Goal: Task Accomplishment & Management: Manage account settings

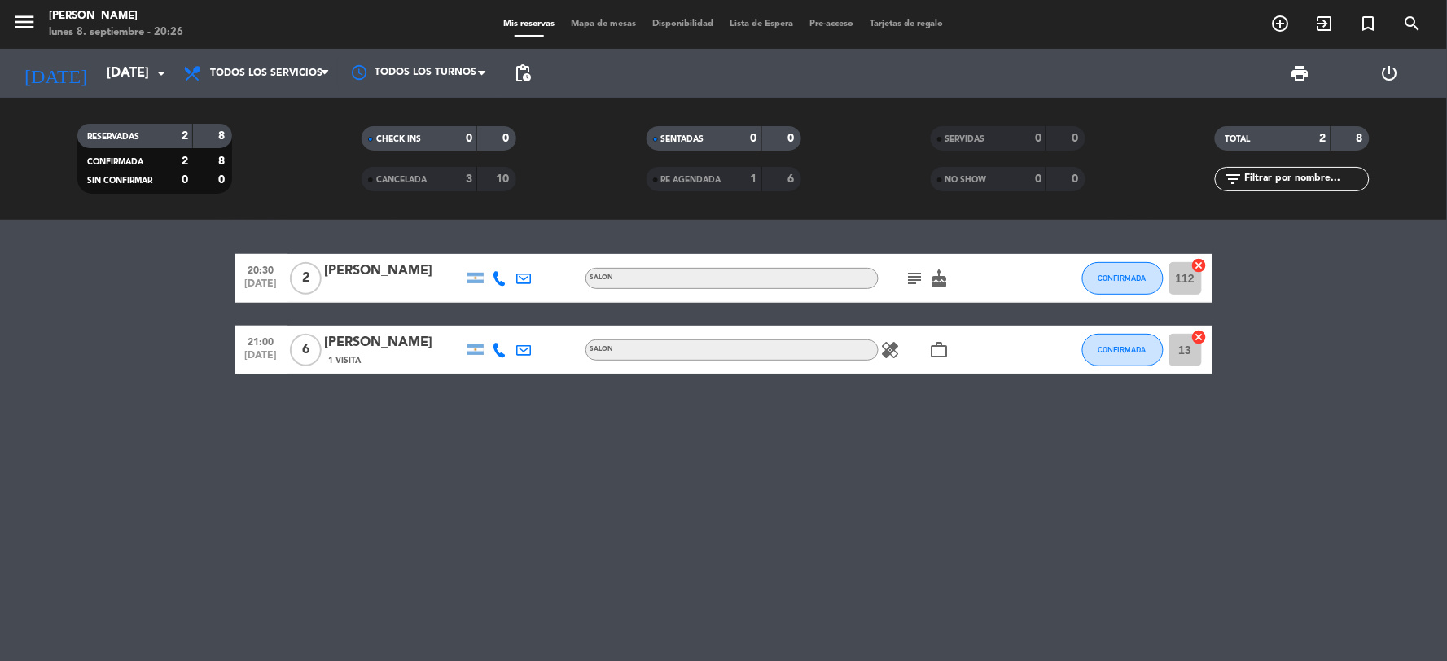
click at [941, 270] on icon "cake" at bounding box center [940, 279] width 20 height 20
click at [876, 403] on div "20:30 [DATE] 2 [PERSON_NAME] SALON subject cake CUMPLEAÑOS CONFIRMADA 112 cance…" at bounding box center [723, 440] width 1447 height 441
click at [897, 344] on icon "healing" at bounding box center [891, 350] width 20 height 20
click at [878, 397] on div "20:30 [DATE] 2 [PERSON_NAME] SALON subject cake CONFIRMADA 112 cancel 21:00 [DA…" at bounding box center [723, 440] width 1447 height 441
click at [910, 286] on icon "subject" at bounding box center [916, 279] width 20 height 20
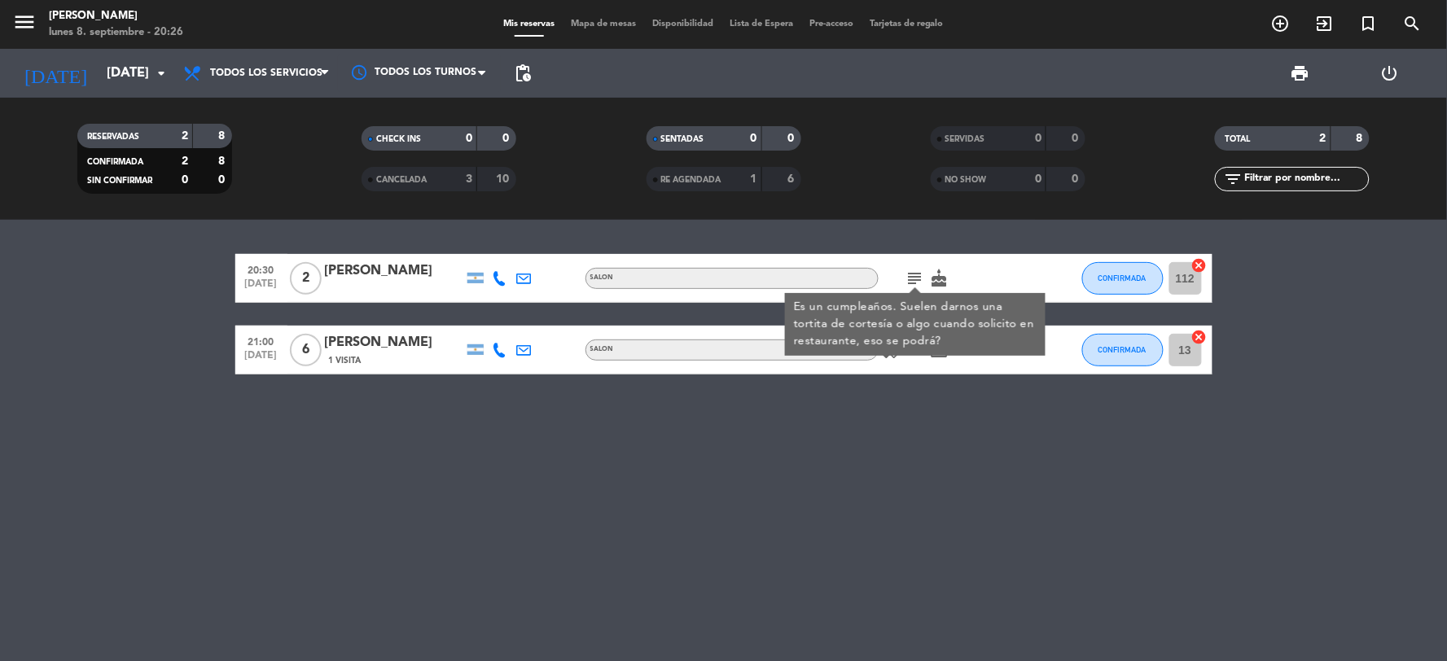
click at [865, 401] on div "20:30 [DATE] 2 [PERSON_NAME] SALON subject Es un cumpleaños. Suelen darnos una …" at bounding box center [723, 440] width 1447 height 441
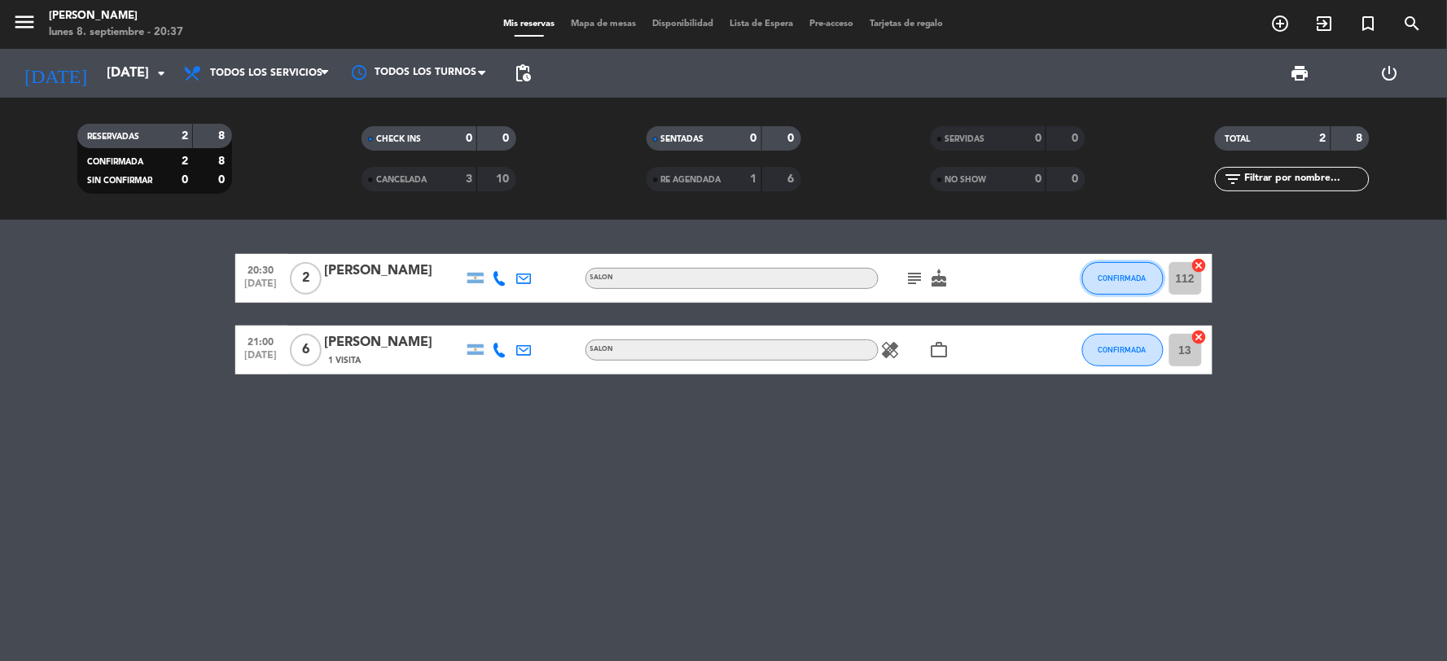
click at [1118, 285] on button "CONFIRMADA" at bounding box center [1122, 278] width 81 height 33
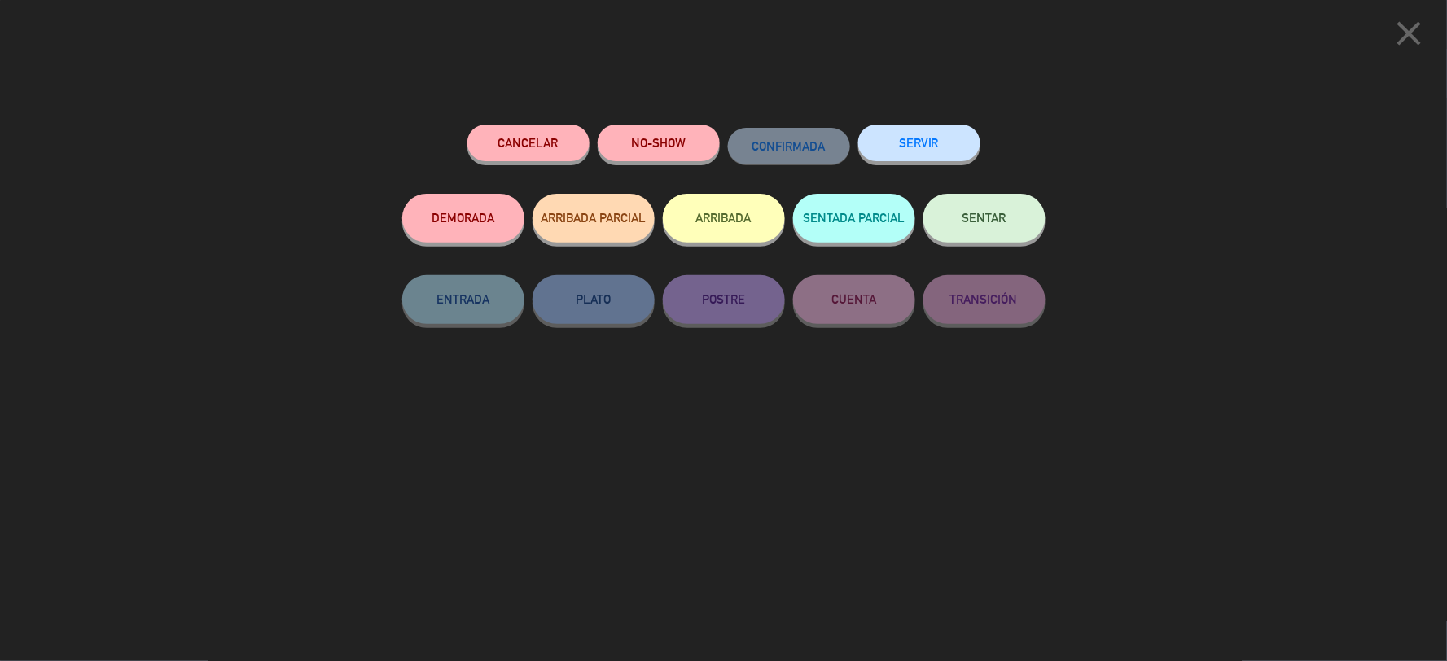
click at [942, 131] on button "SERVIR" at bounding box center [919, 143] width 122 height 37
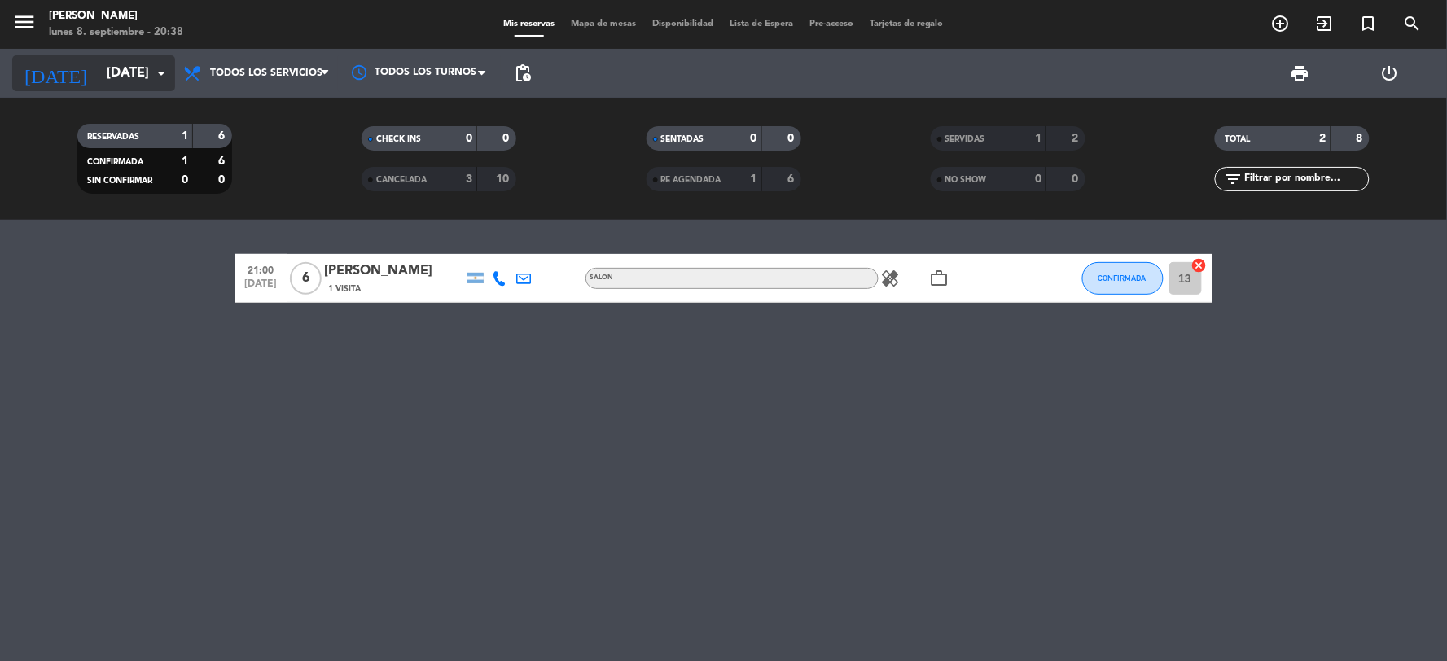
click at [99, 74] on input "[DATE]" at bounding box center [185, 74] width 173 height 32
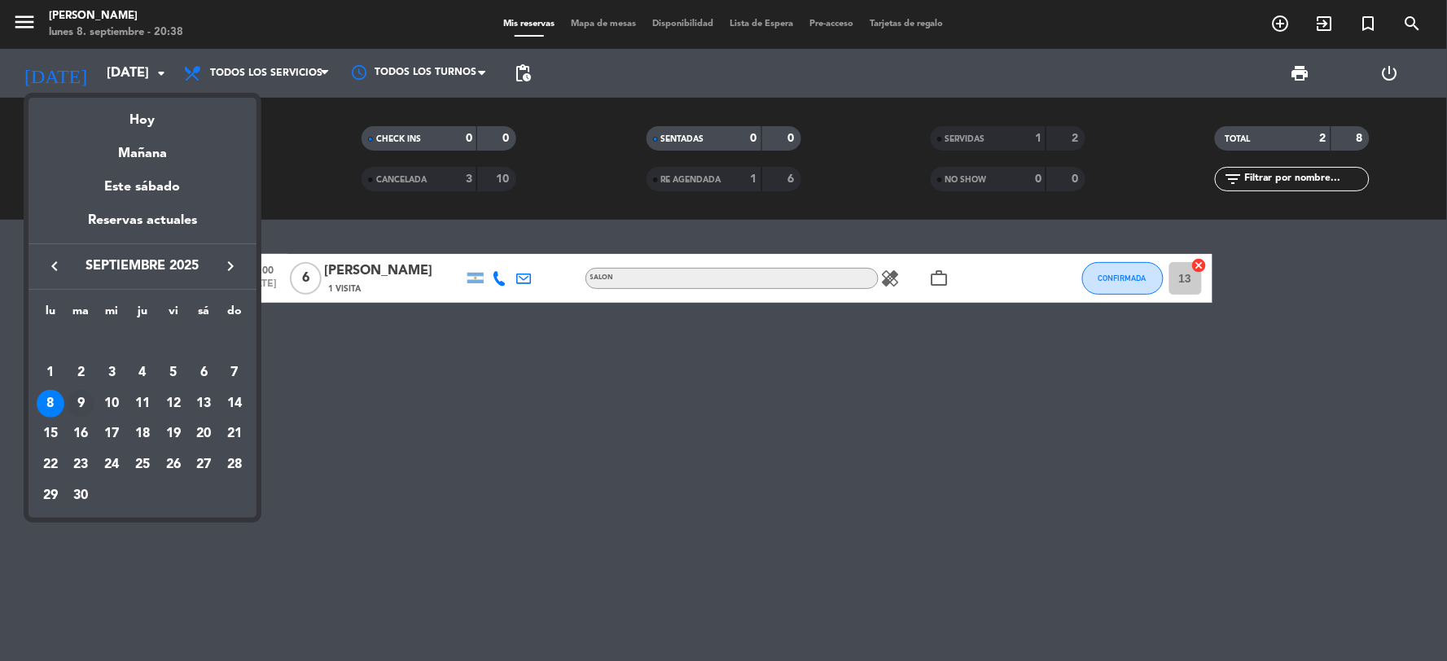
click at [86, 397] on div "9" at bounding box center [82, 404] width 28 height 28
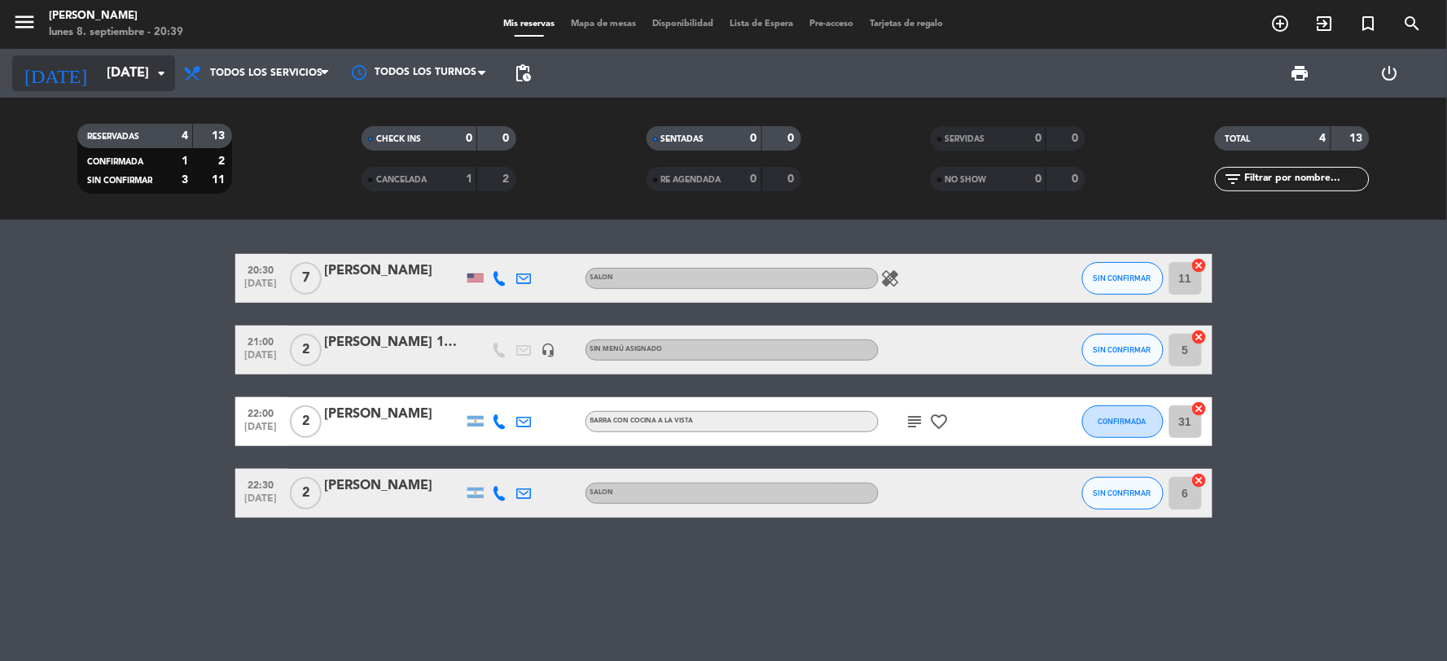
click at [136, 67] on input "[DATE]" at bounding box center [185, 74] width 173 height 32
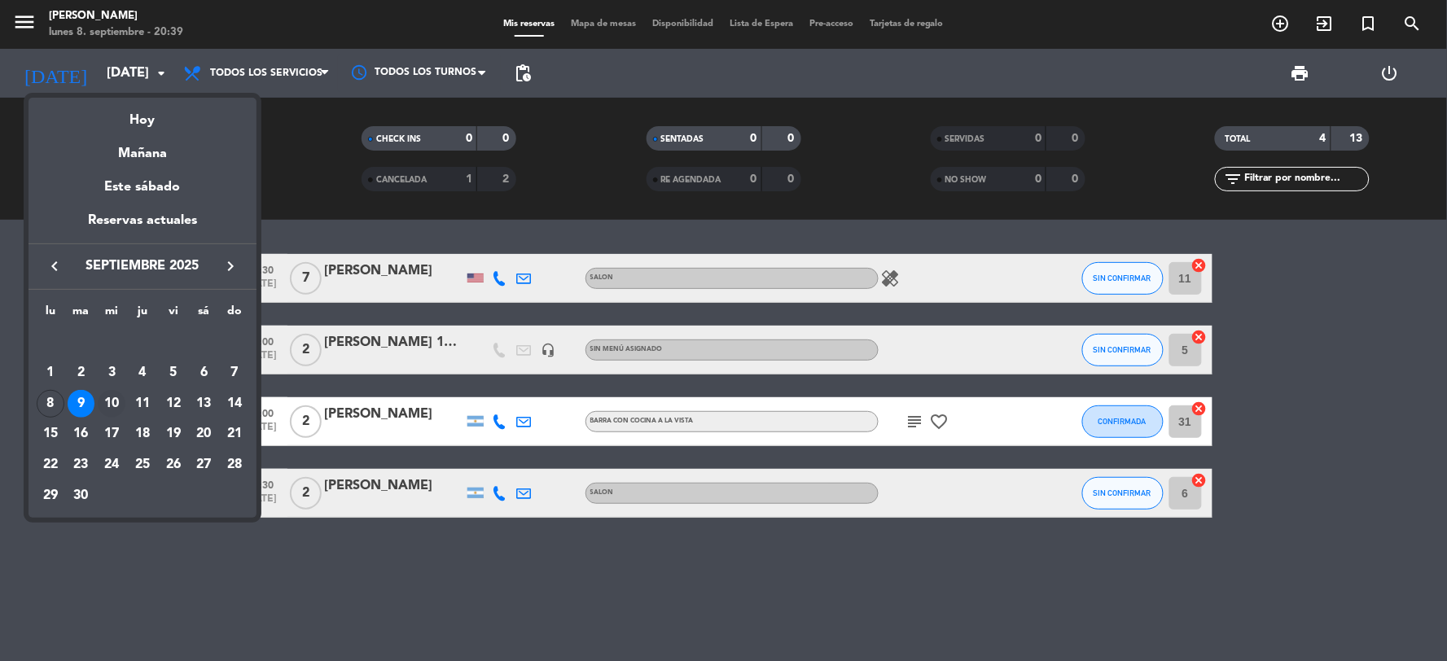
click at [115, 405] on div "10" at bounding box center [112, 404] width 28 height 28
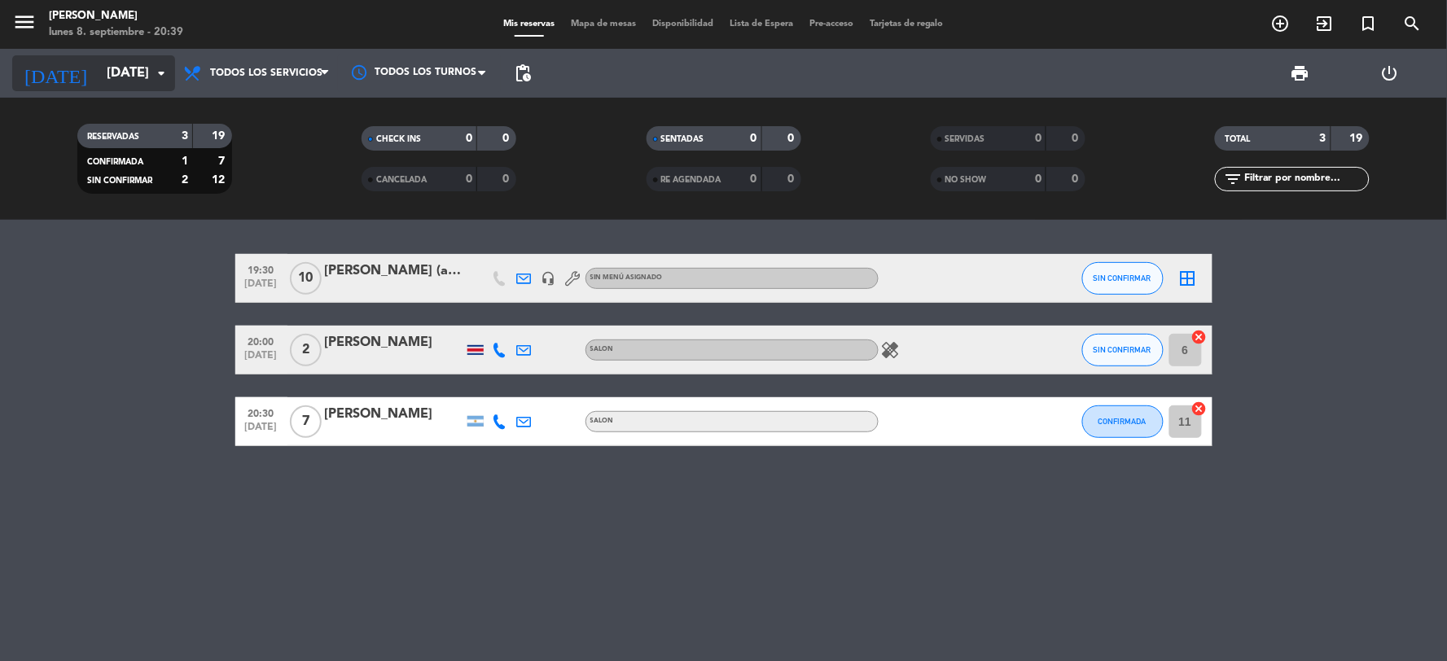
click at [132, 81] on input "[DATE]" at bounding box center [185, 74] width 173 height 32
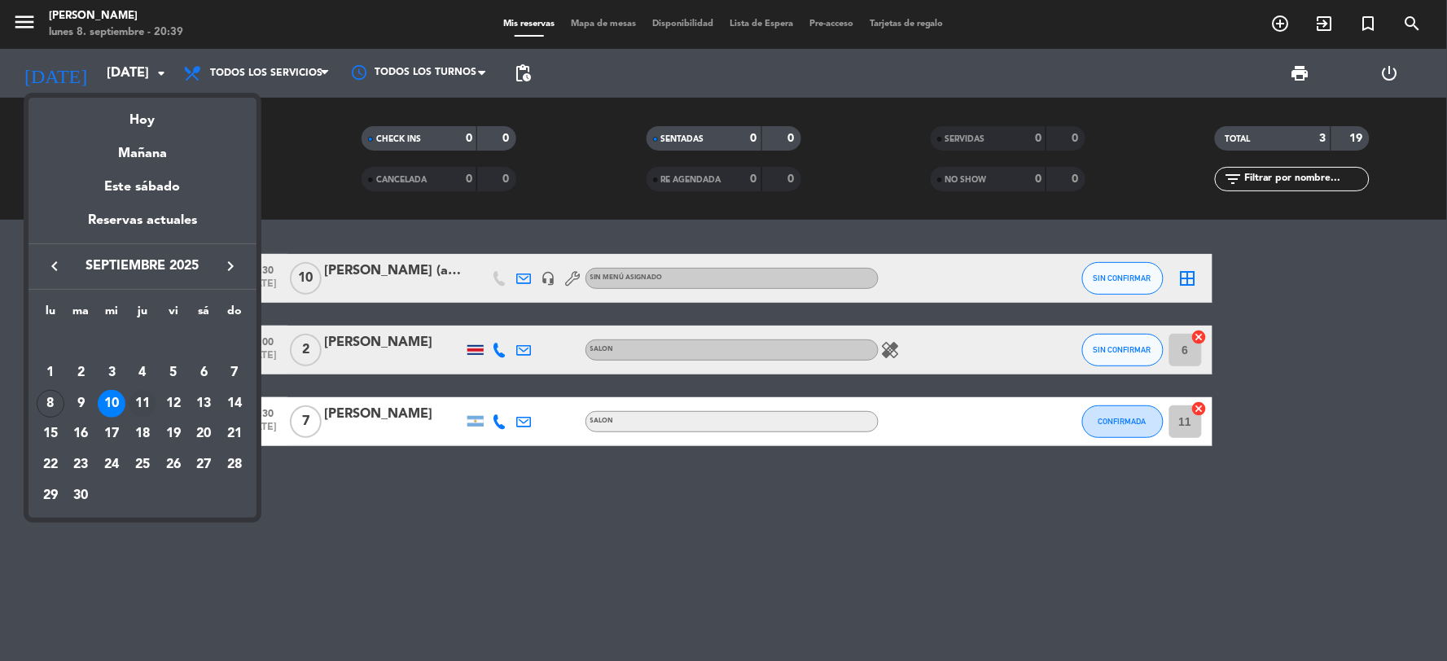
click at [141, 405] on div "11" at bounding box center [143, 404] width 28 height 28
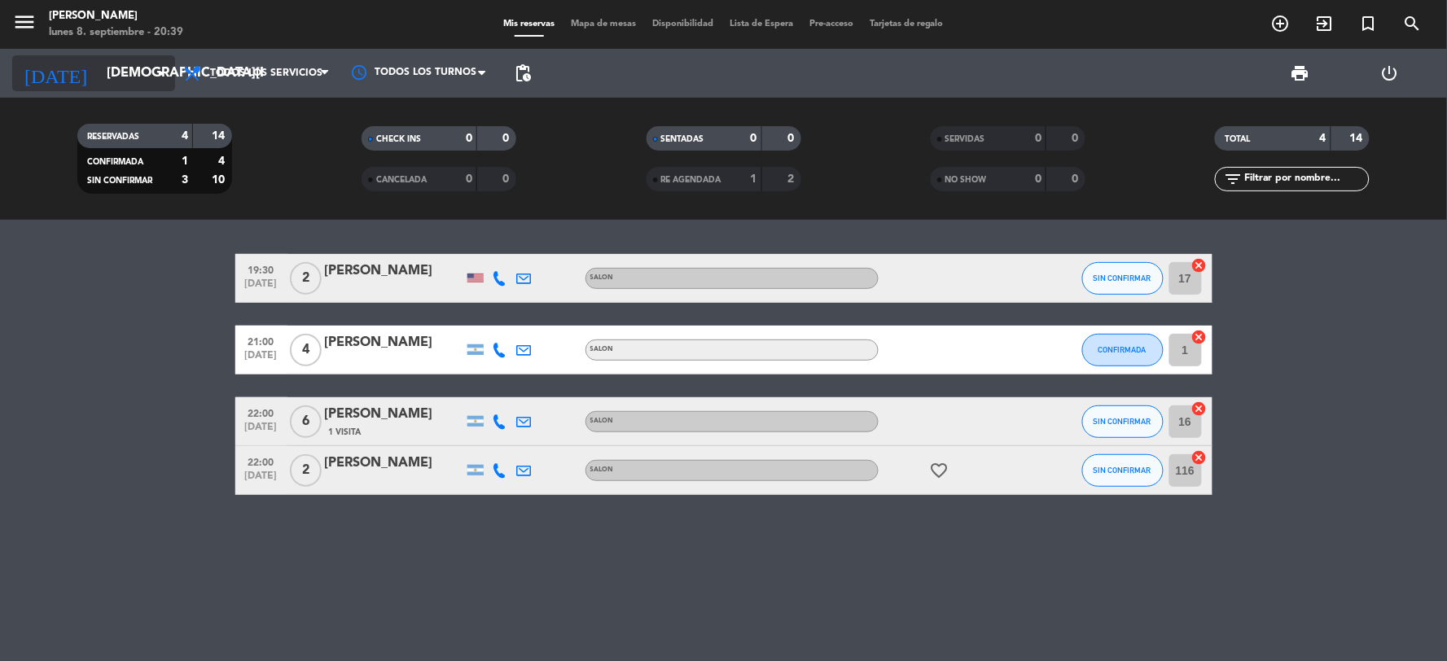
click at [117, 85] on input "[DEMOGRAPHIC_DATA][DATE]" at bounding box center [185, 74] width 173 height 32
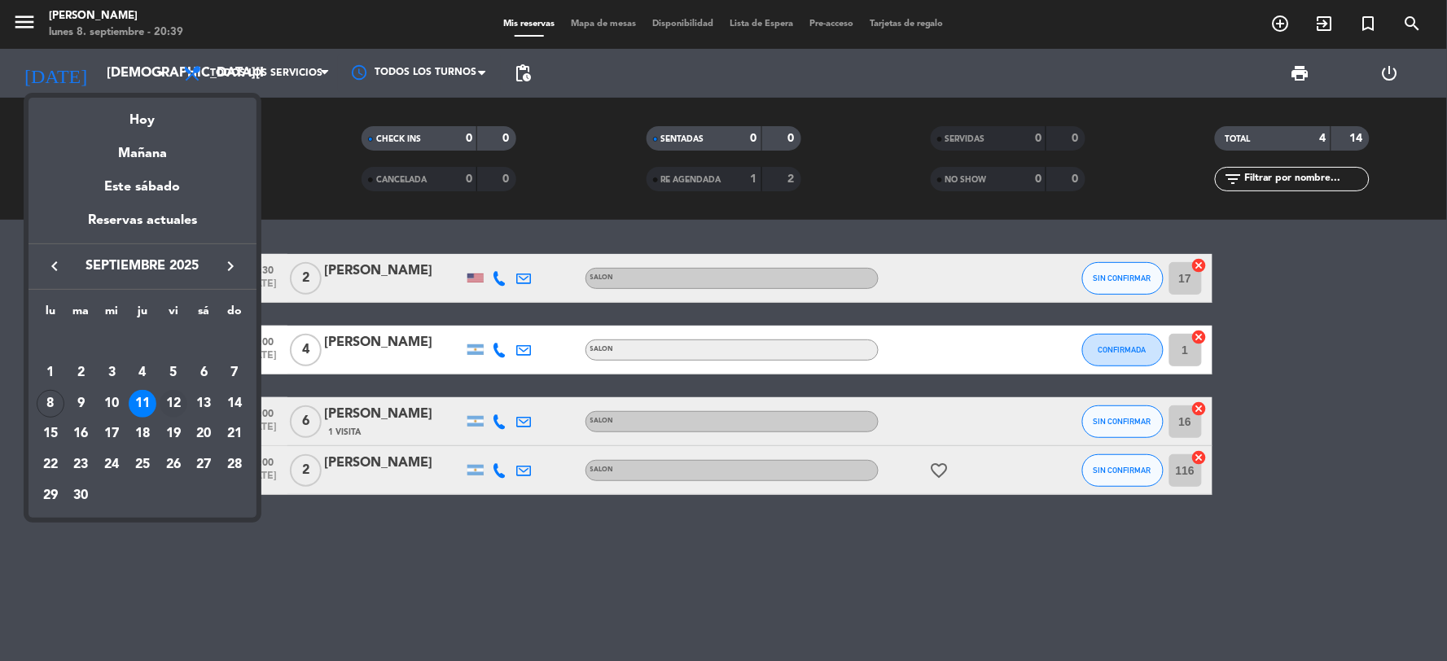
click at [176, 397] on div "12" at bounding box center [174, 404] width 28 height 28
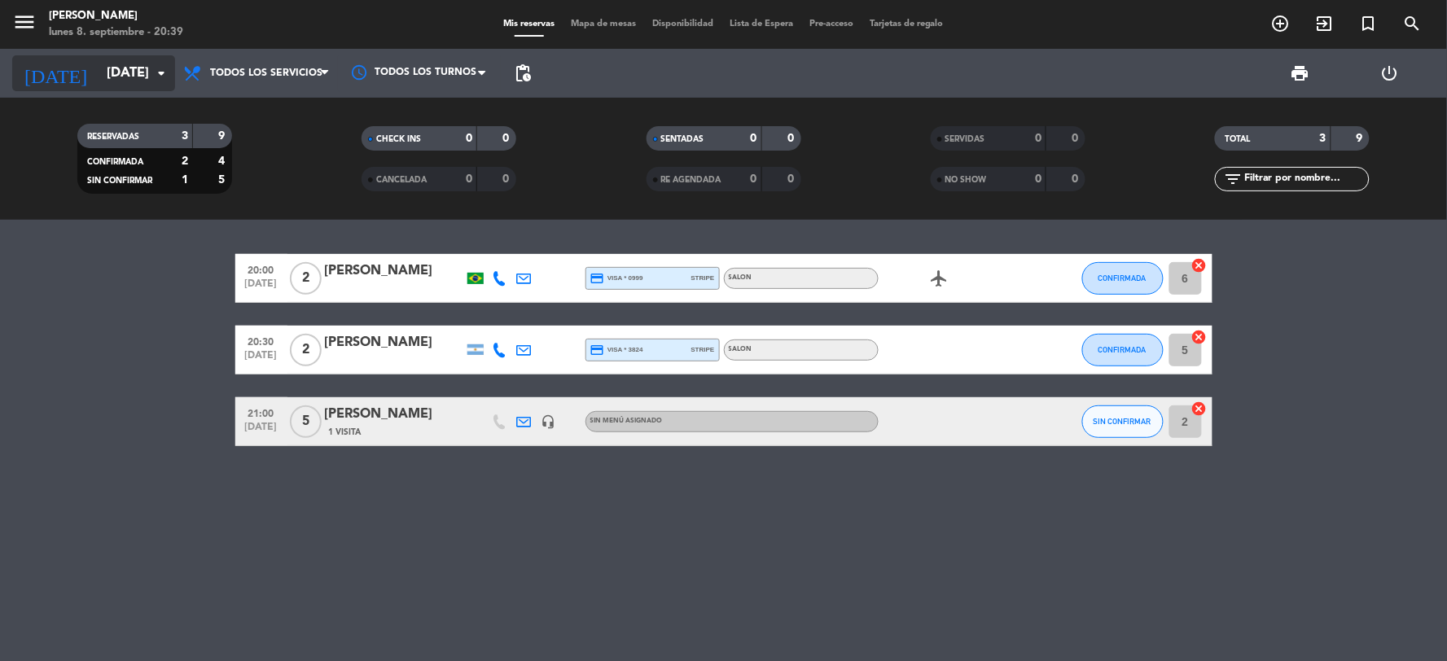
click at [111, 84] on input "[DATE]" at bounding box center [185, 74] width 173 height 32
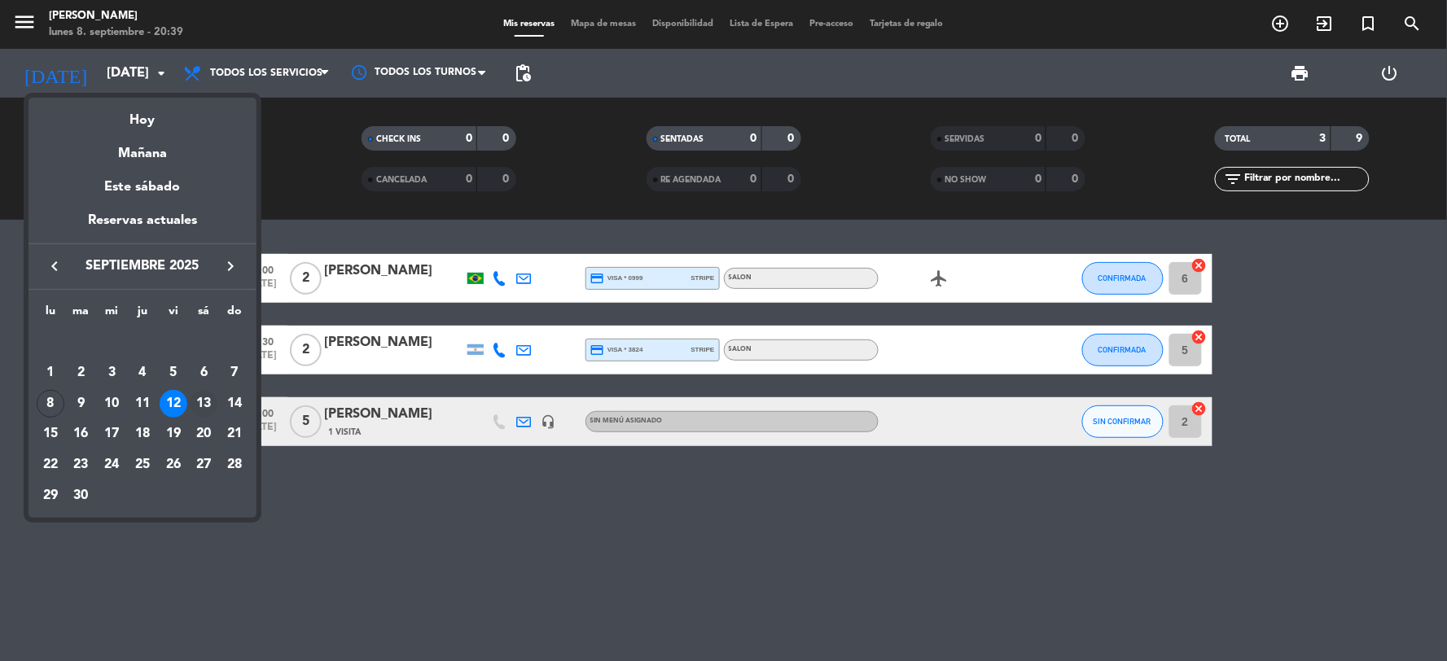
click at [198, 406] on div "13" at bounding box center [204, 404] width 28 height 28
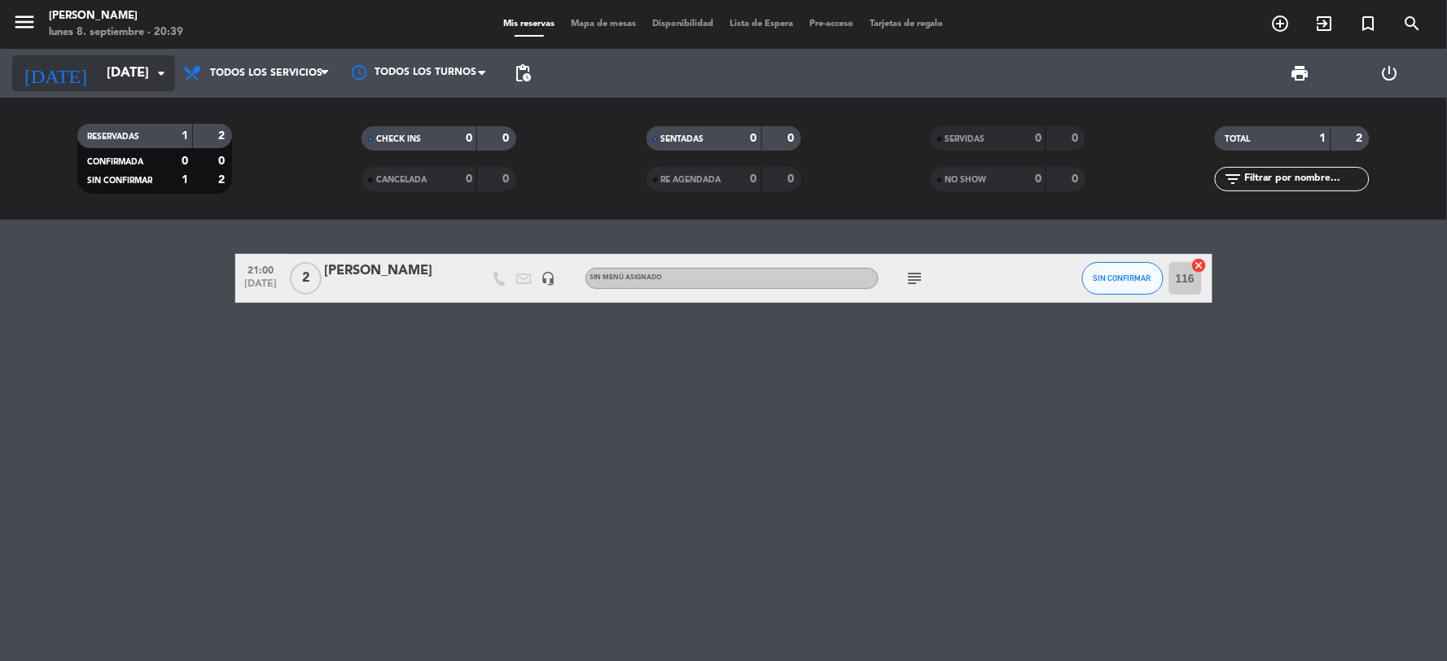
click at [121, 86] on input "[DATE]" at bounding box center [185, 74] width 173 height 32
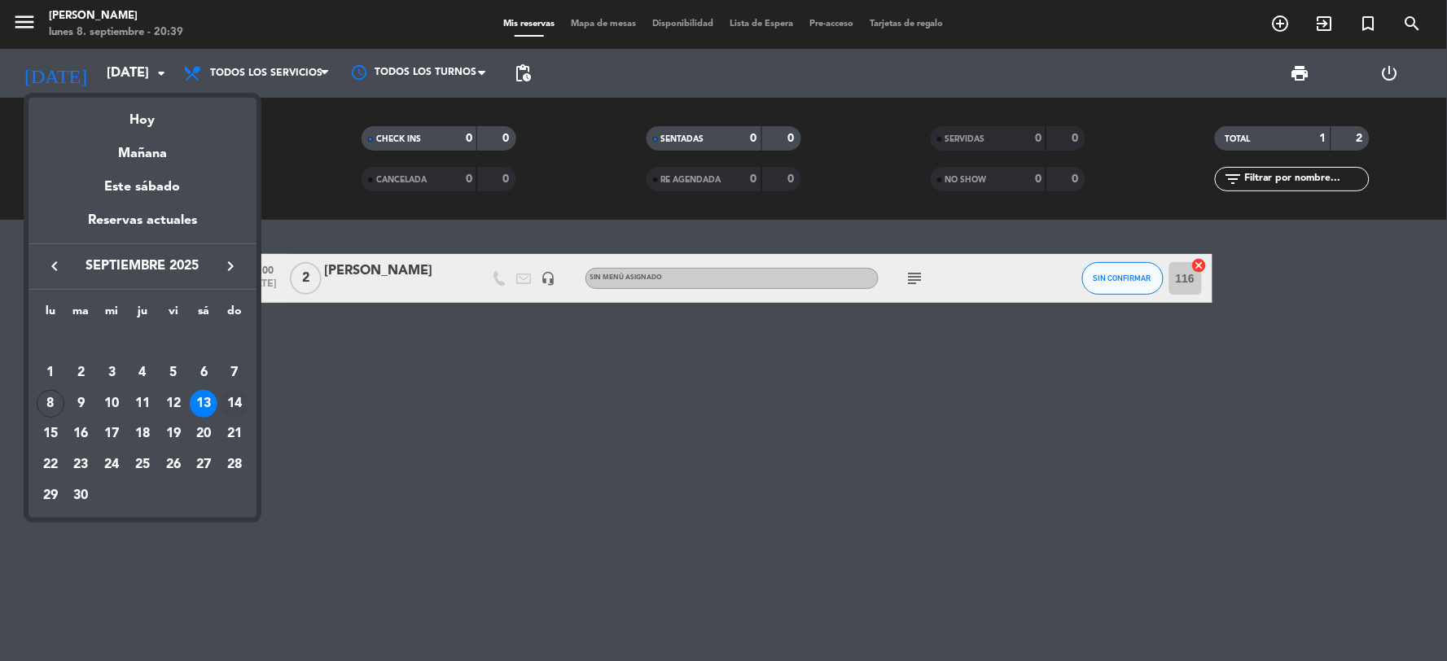
click at [239, 399] on div "14" at bounding box center [235, 404] width 28 height 28
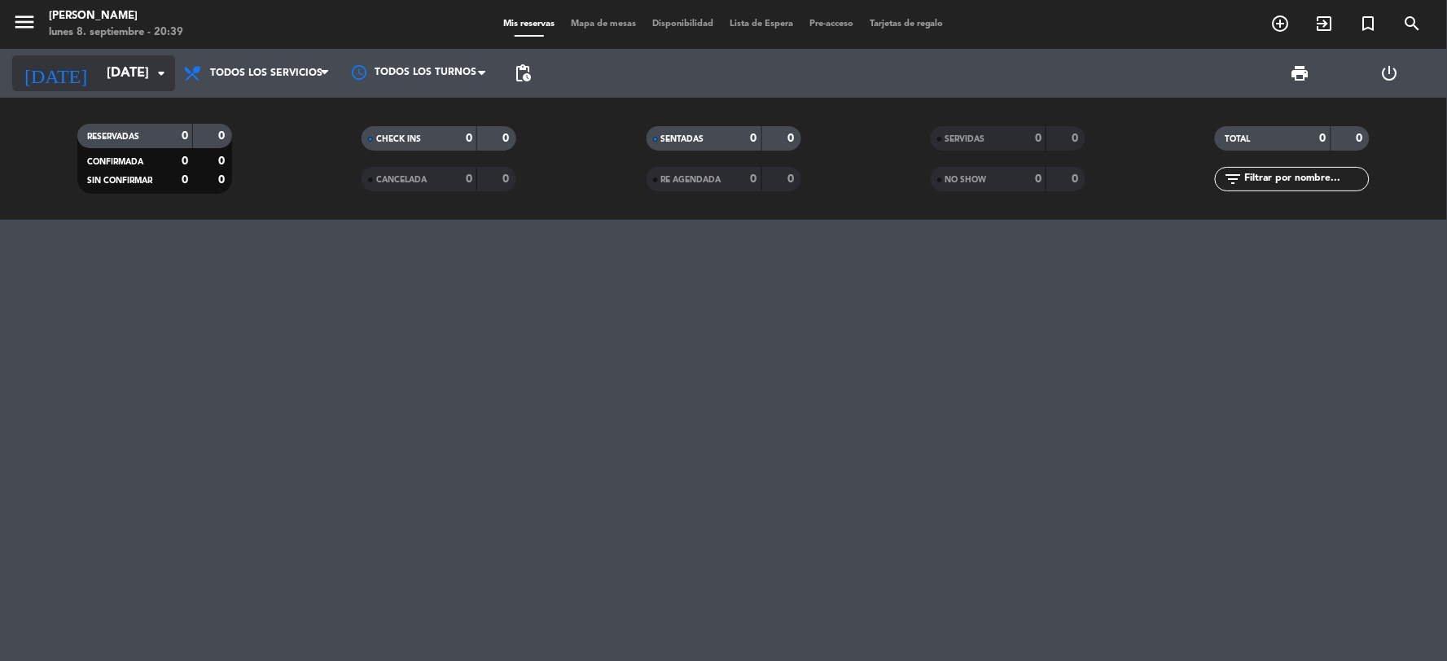
click at [121, 69] on input "[DATE]" at bounding box center [185, 74] width 173 height 32
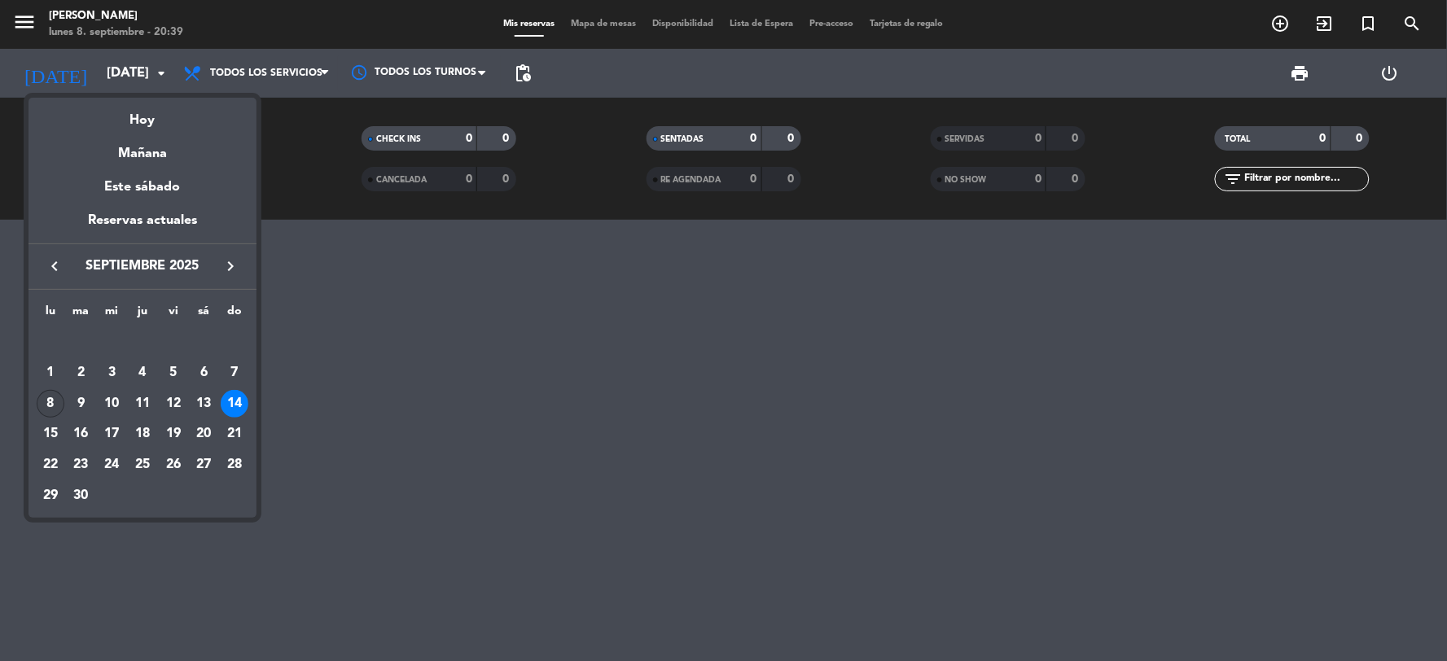
click at [55, 396] on div "8" at bounding box center [51, 404] width 28 height 28
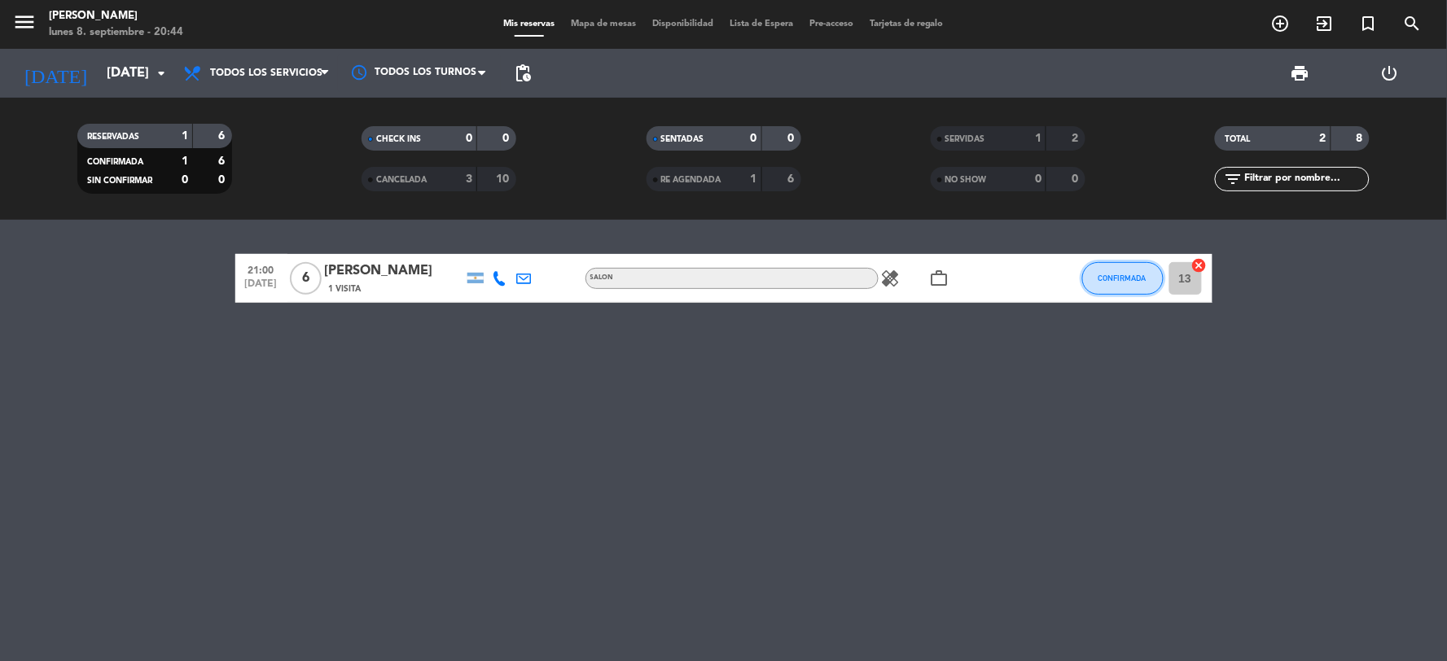
click at [1107, 279] on span "CONFIRMADA" at bounding box center [1123, 278] width 48 height 9
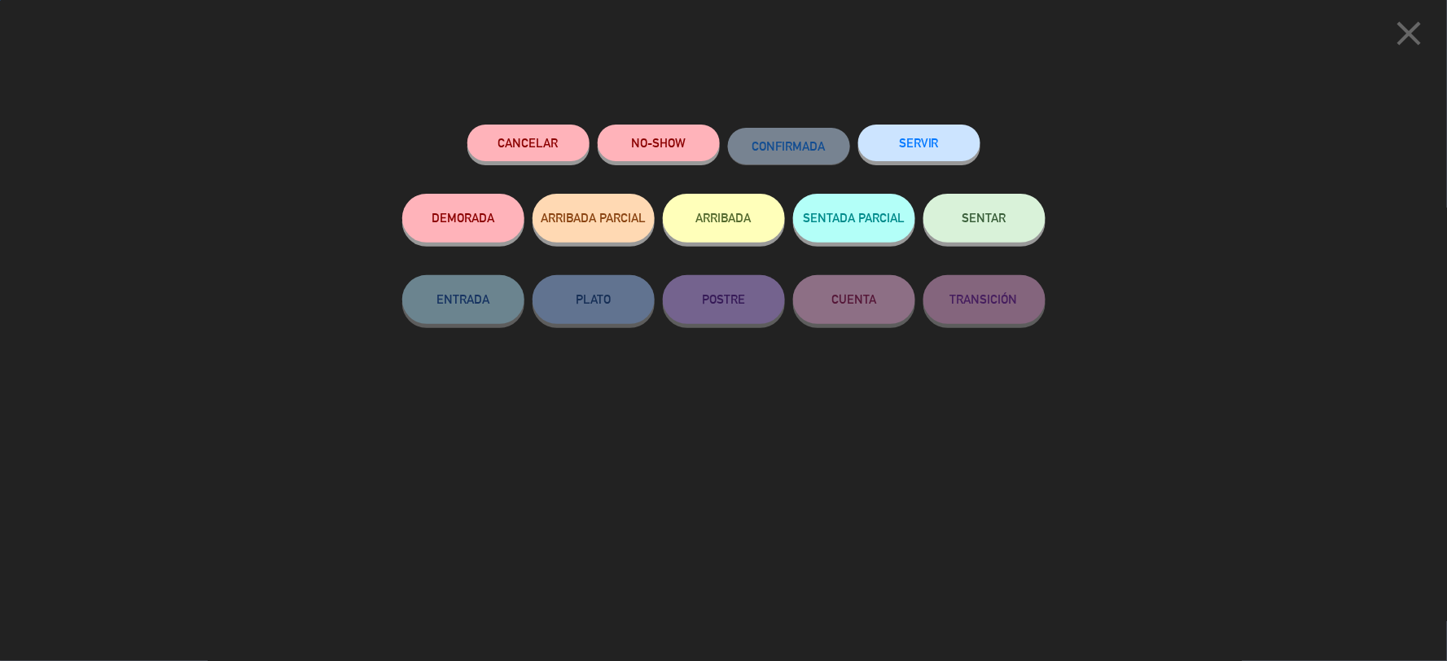
click at [919, 142] on button "SERVIR" at bounding box center [919, 143] width 122 height 37
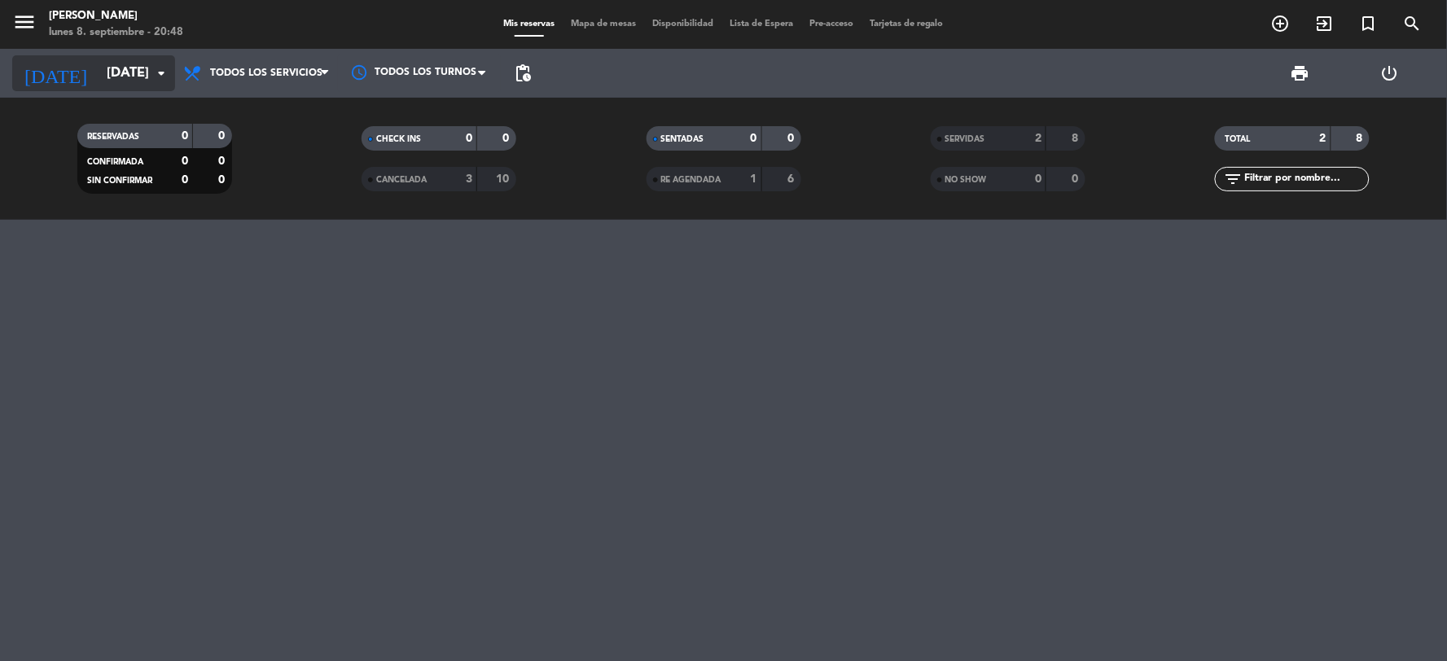
click at [99, 86] on input "[DATE]" at bounding box center [185, 74] width 173 height 32
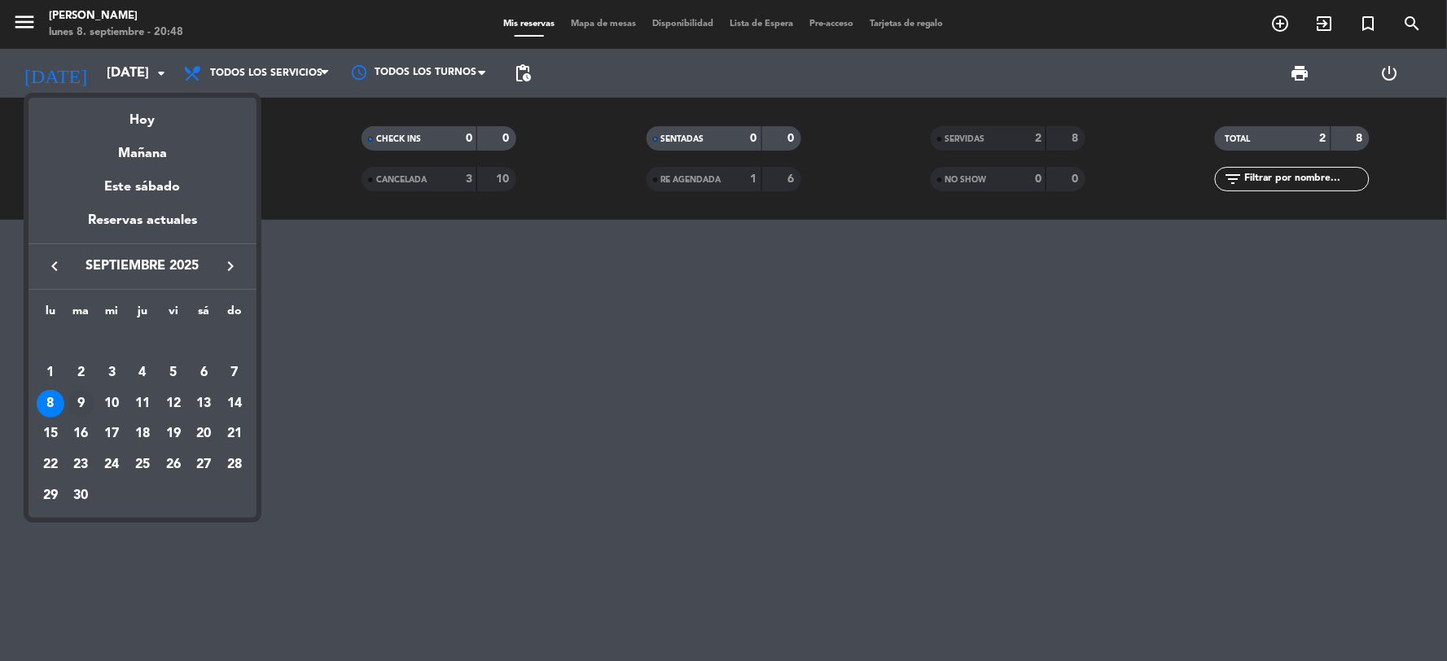
click at [80, 401] on div "9" at bounding box center [82, 404] width 28 height 28
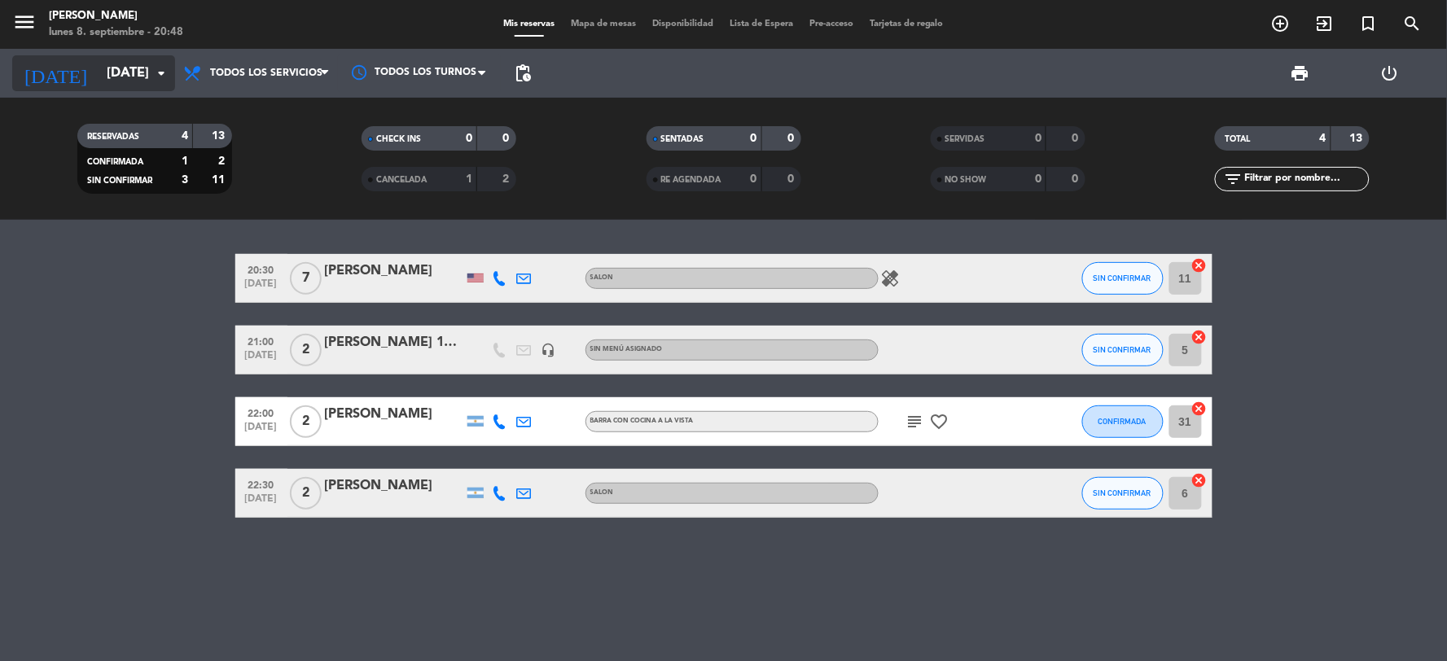
click at [120, 86] on input "[DATE]" at bounding box center [185, 74] width 173 height 32
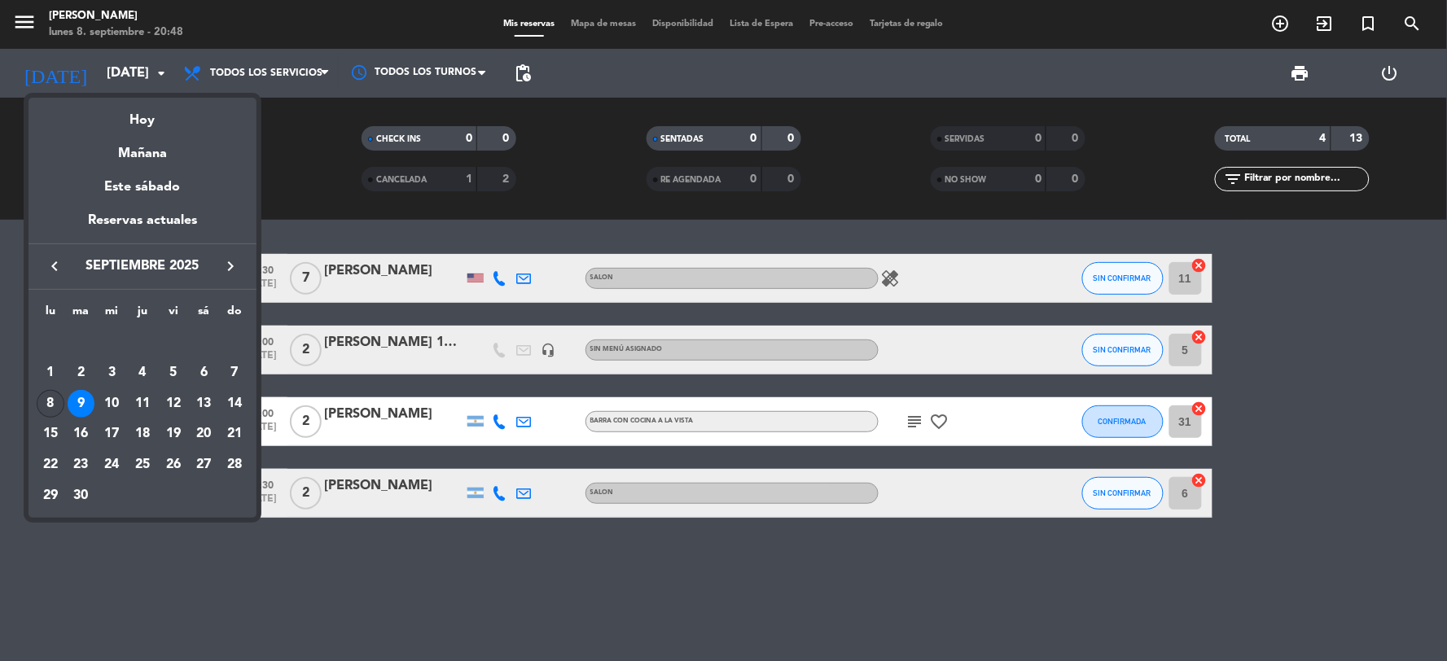
click at [44, 401] on div "8" at bounding box center [51, 404] width 28 height 28
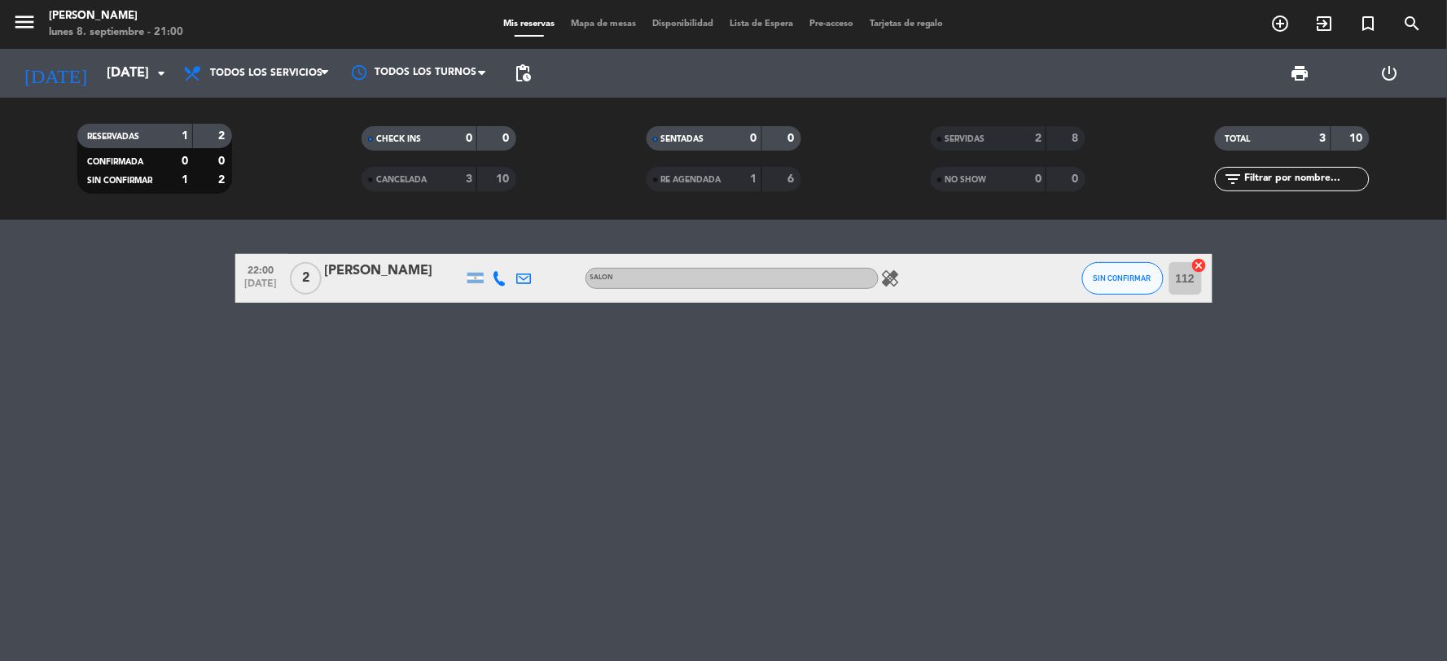
click at [893, 282] on icon "healing" at bounding box center [891, 279] width 20 height 20
drag, startPoint x: 826, startPoint y: 351, endPoint x: 417, endPoint y: 277, distance: 415.5
click at [636, 312] on div "22:00 [DATE] 2 [PERSON_NAME] SALON healing Ajo, gluten SIN CONFIRMAR 112 cancel" at bounding box center [723, 440] width 1447 height 441
click at [99, 72] on input "[DATE]" at bounding box center [185, 74] width 173 height 32
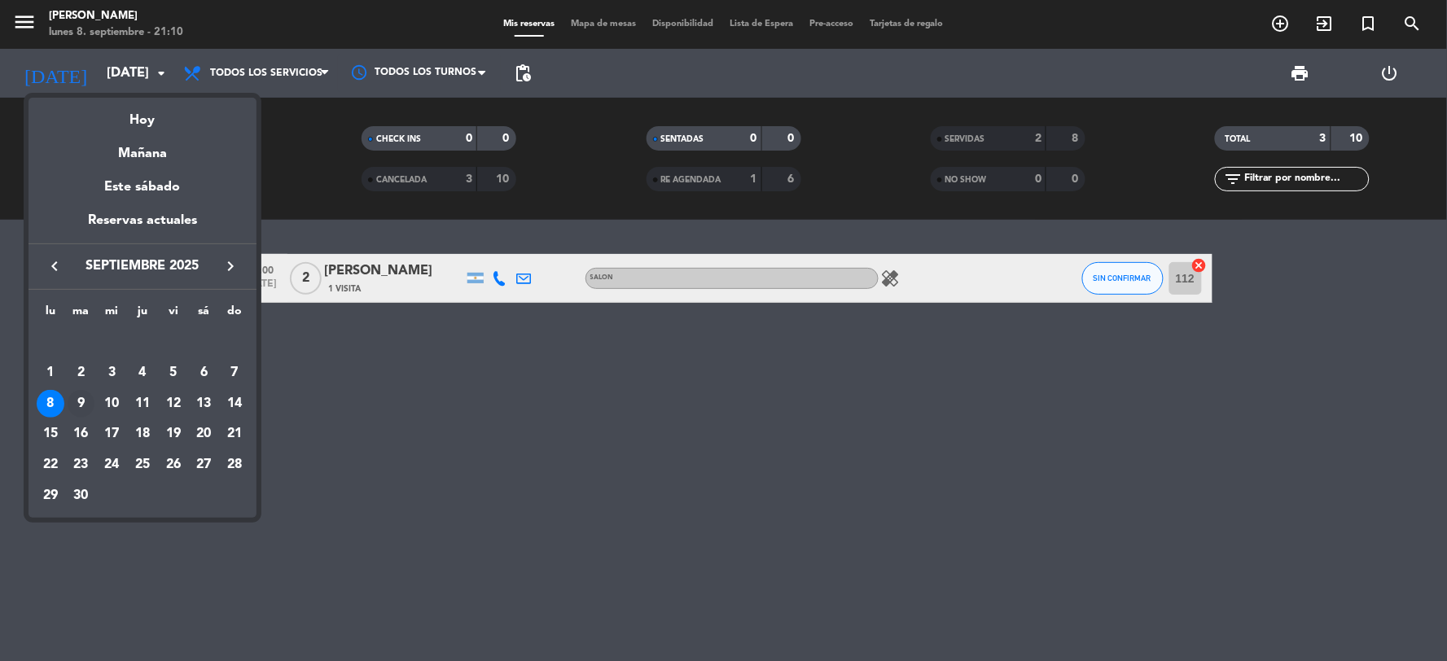
click at [86, 397] on div "9" at bounding box center [82, 404] width 28 height 28
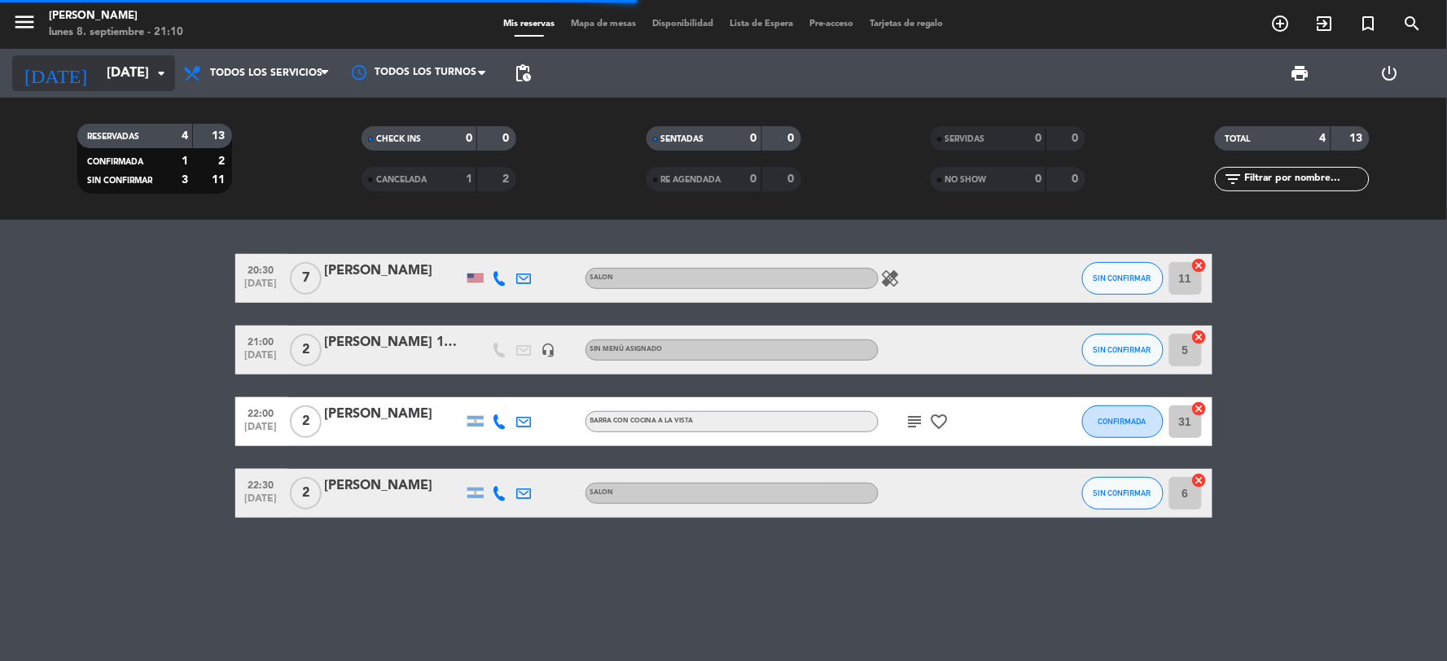
click at [124, 83] on input "[DATE]" at bounding box center [185, 74] width 173 height 32
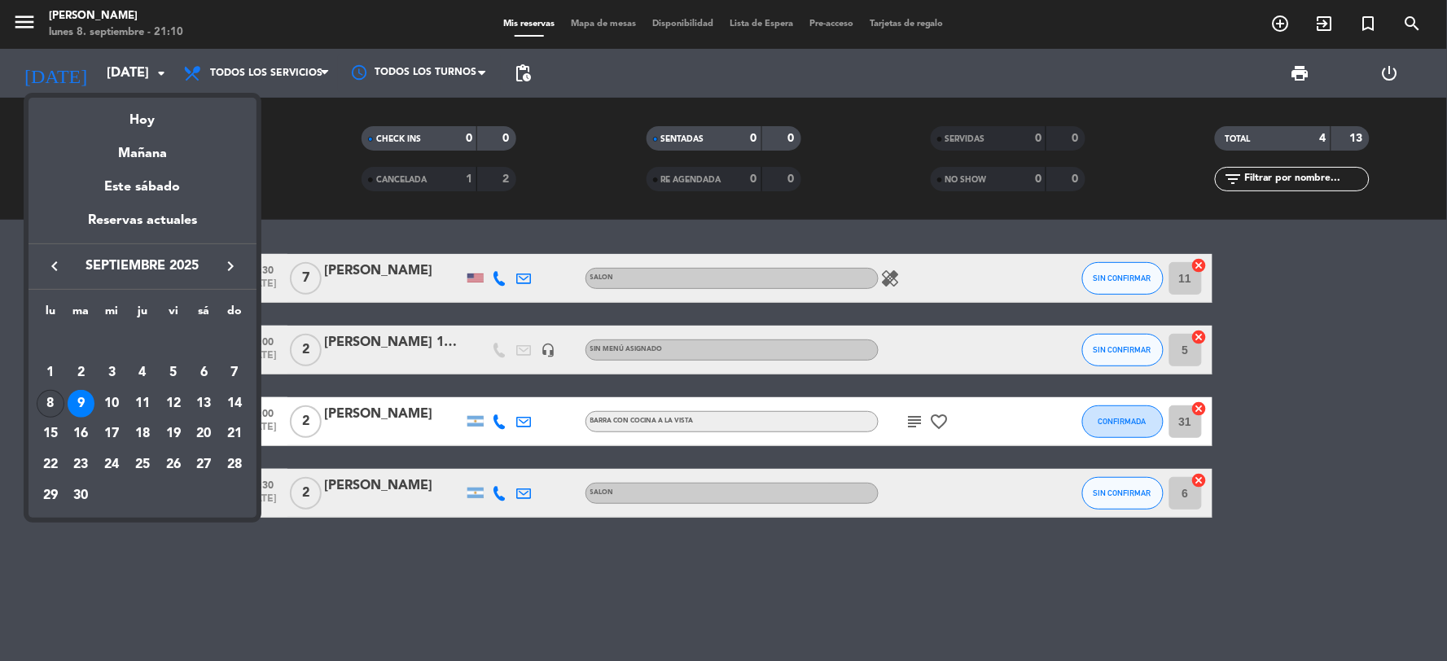
click at [51, 404] on div "8" at bounding box center [51, 404] width 28 height 28
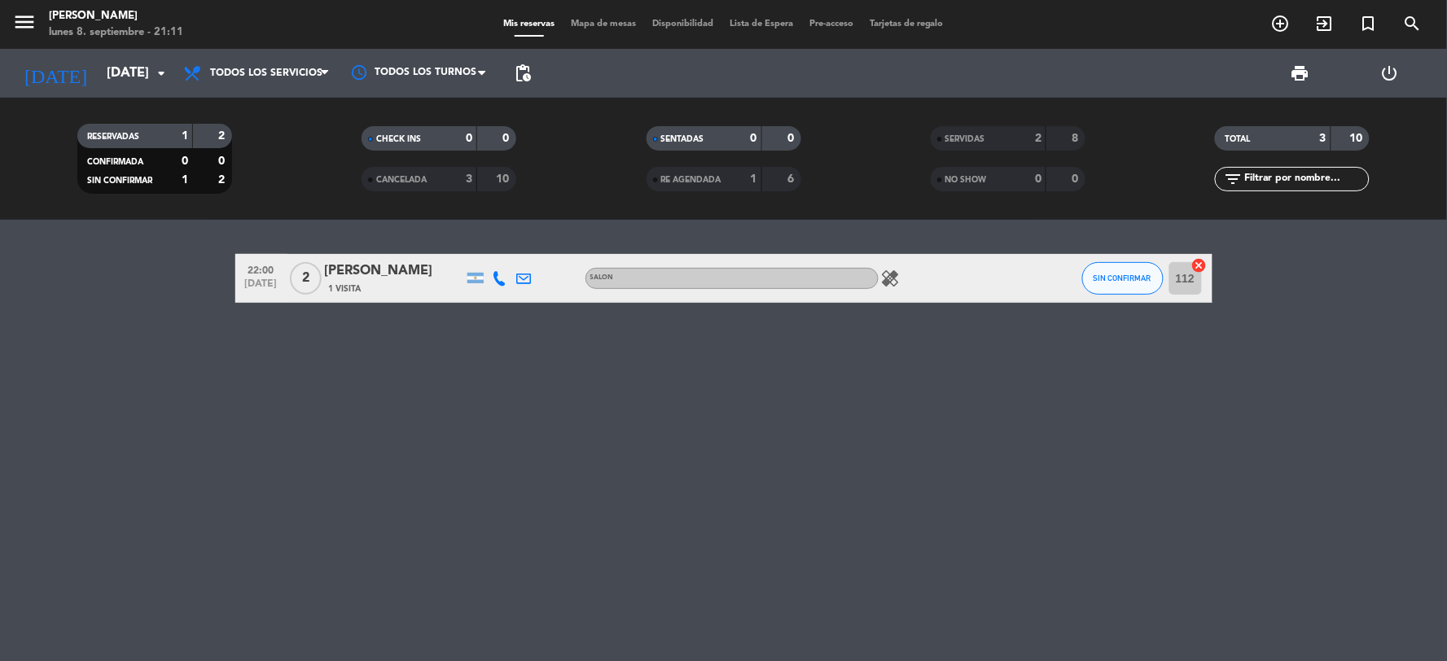
click at [894, 280] on icon "healing" at bounding box center [891, 279] width 20 height 20
click at [904, 360] on div "22:00 [DATE] 2 [PERSON_NAME] 1 Visita SALON healing Ajo, gluten SIN CONFIRMAR 1…" at bounding box center [723, 440] width 1447 height 441
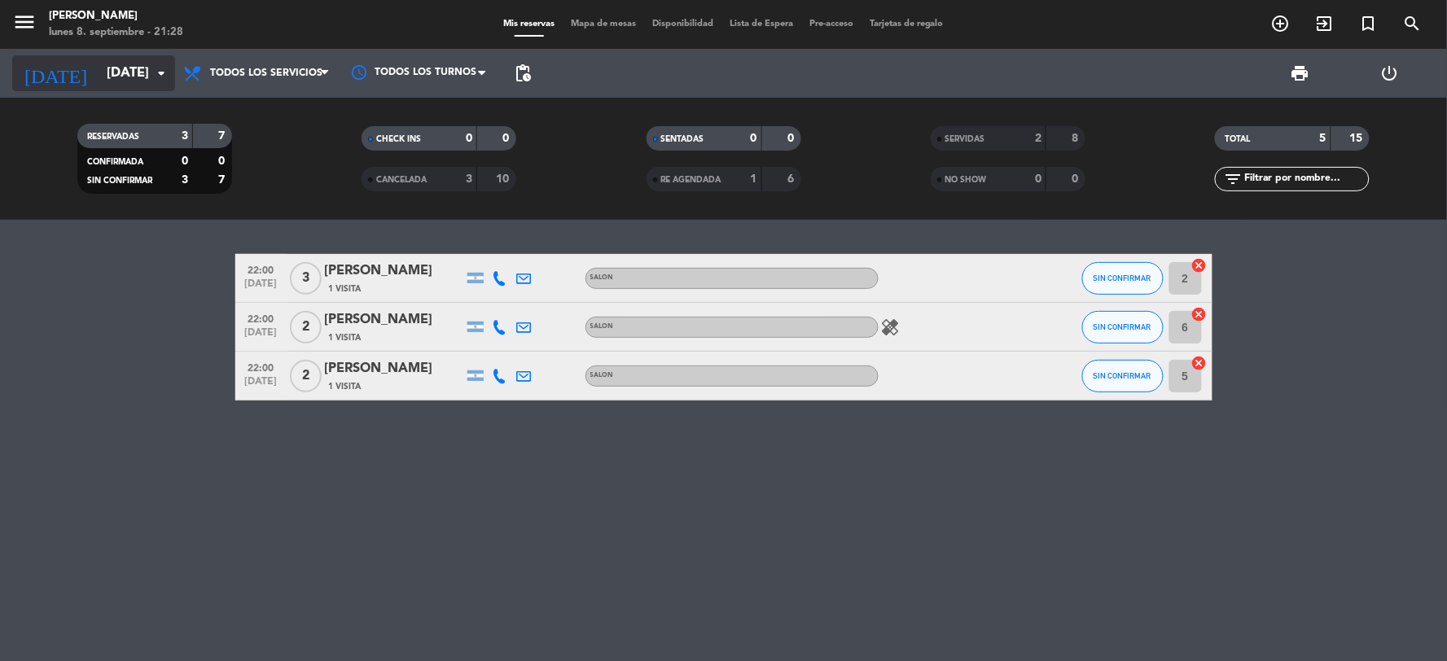
click at [128, 68] on input "[DATE]" at bounding box center [185, 74] width 173 height 32
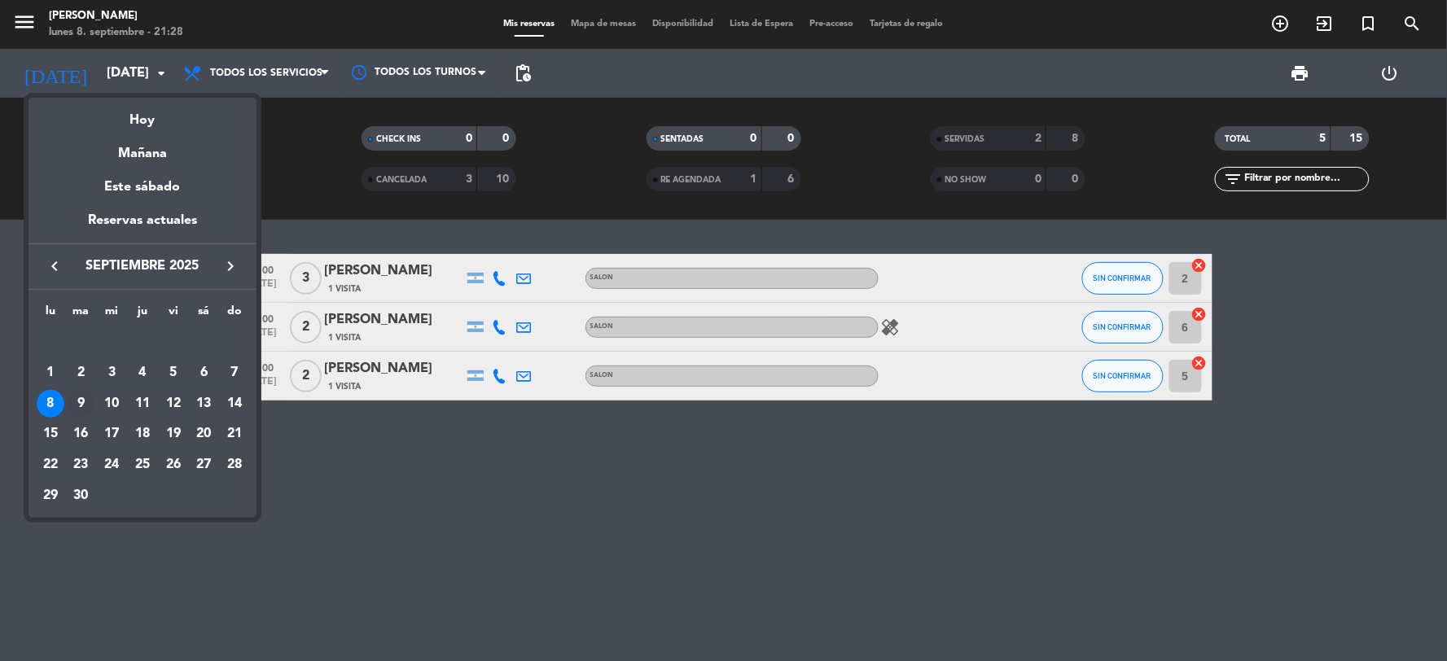
click at [79, 403] on div "9" at bounding box center [82, 404] width 28 height 28
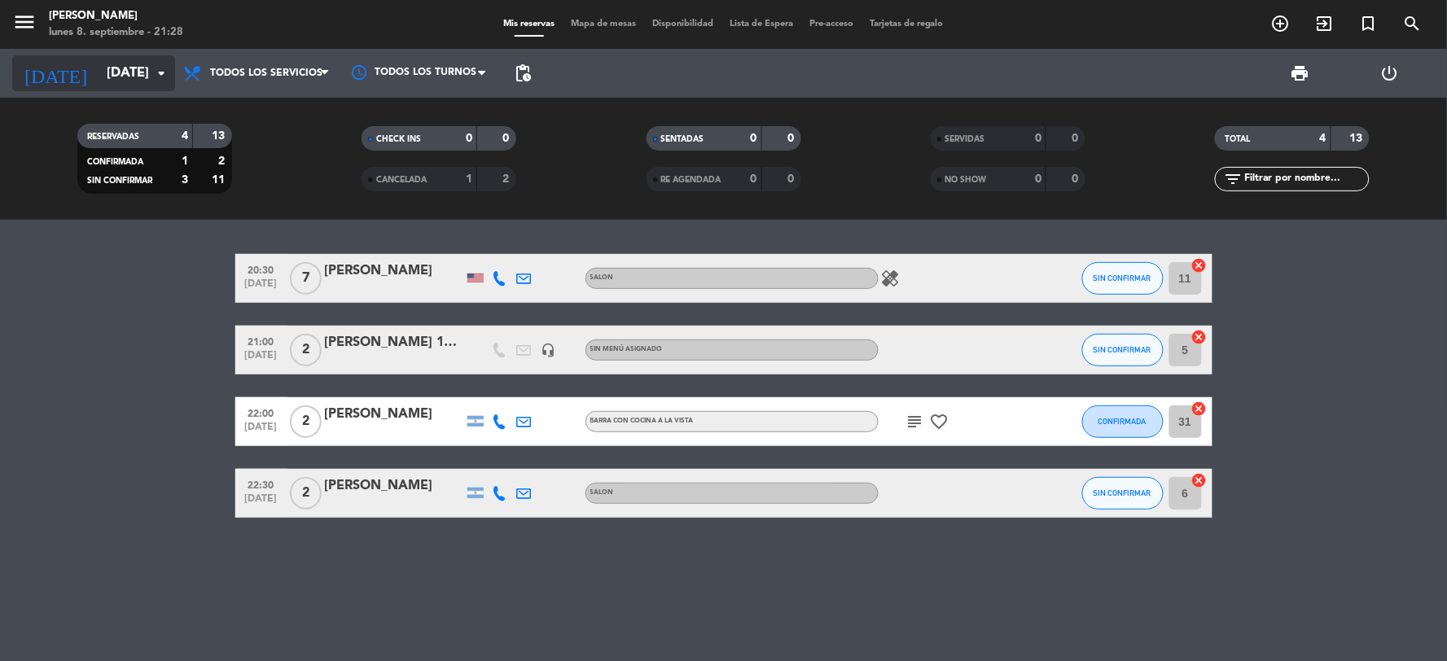
click at [130, 76] on input "[DATE]" at bounding box center [185, 74] width 173 height 32
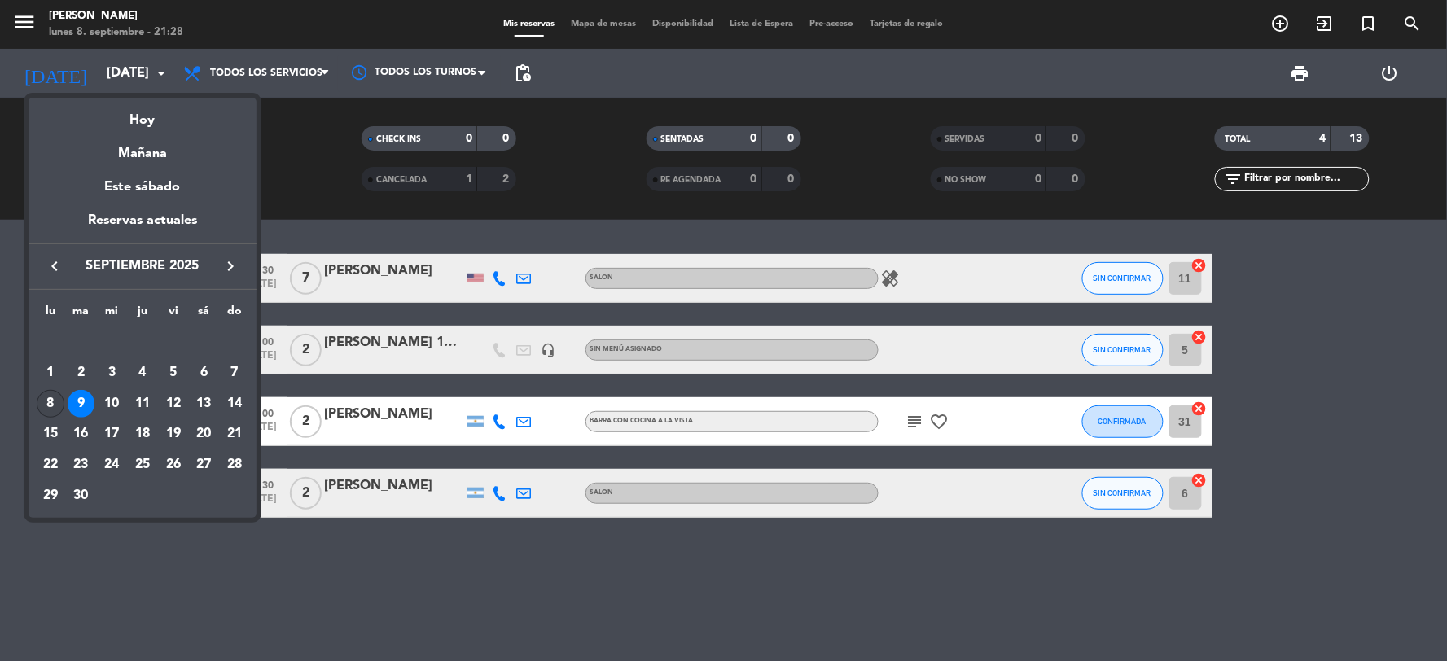
click at [45, 406] on div "8" at bounding box center [51, 404] width 28 height 28
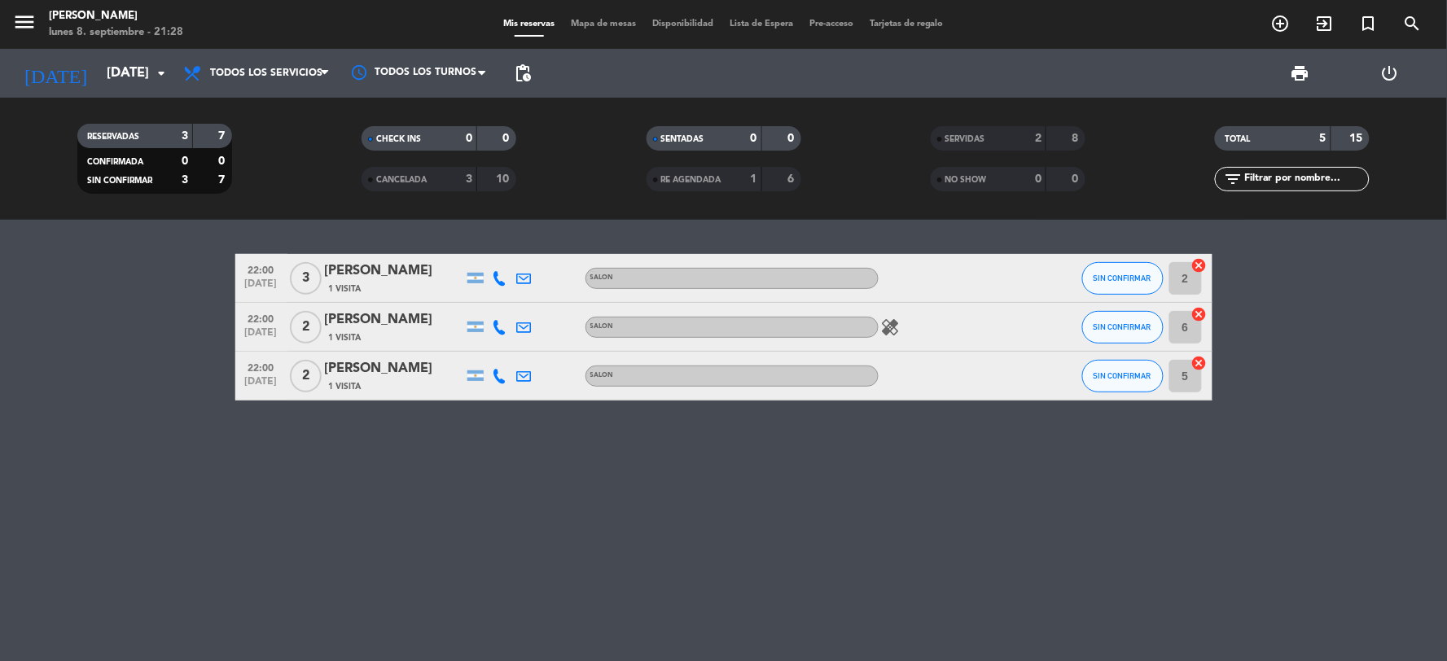
click at [889, 323] on icon "healing" at bounding box center [891, 328] width 20 height 20
click at [1347, 328] on bookings-row "22:00 [DATE] 3 [PERSON_NAME] 1 Visita SALON SIN CONFIRMAR 2 cancel 22:00 [DATE]…" at bounding box center [723, 327] width 1447 height 147
click at [128, 84] on input "[DATE]" at bounding box center [185, 74] width 173 height 32
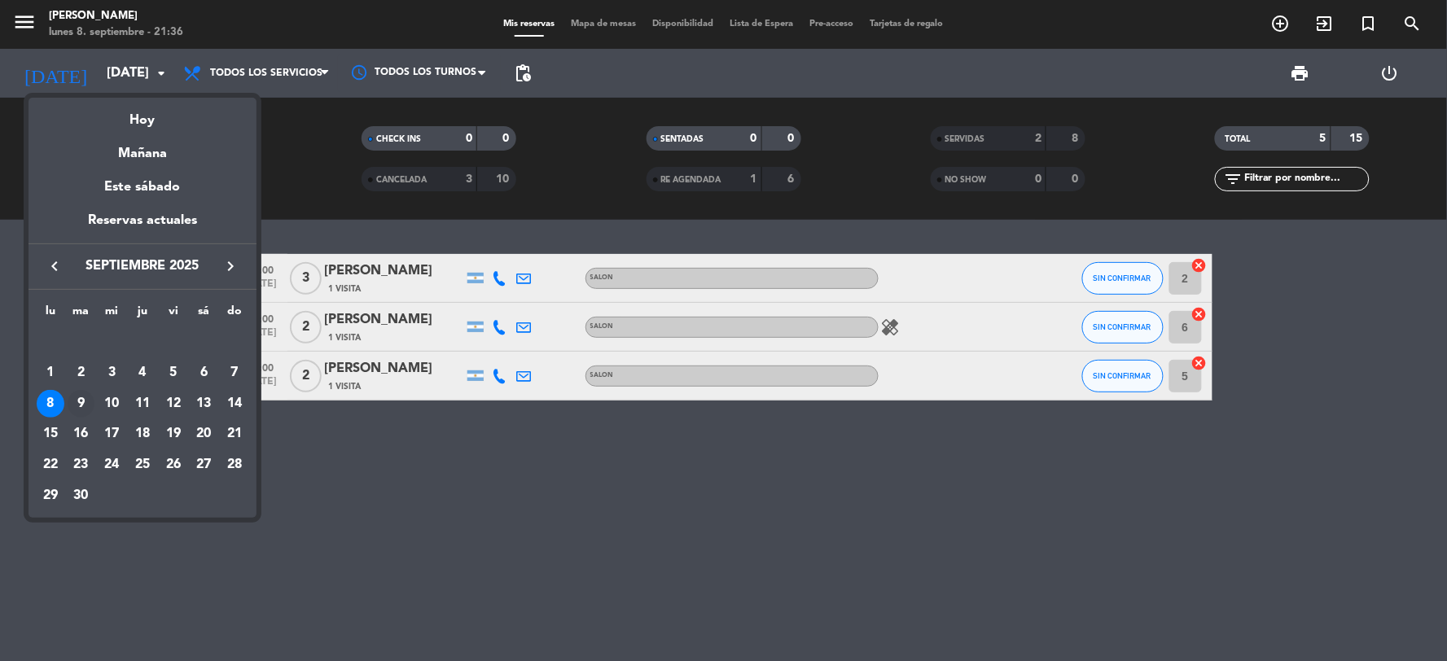
click at [80, 397] on div "9" at bounding box center [82, 404] width 28 height 28
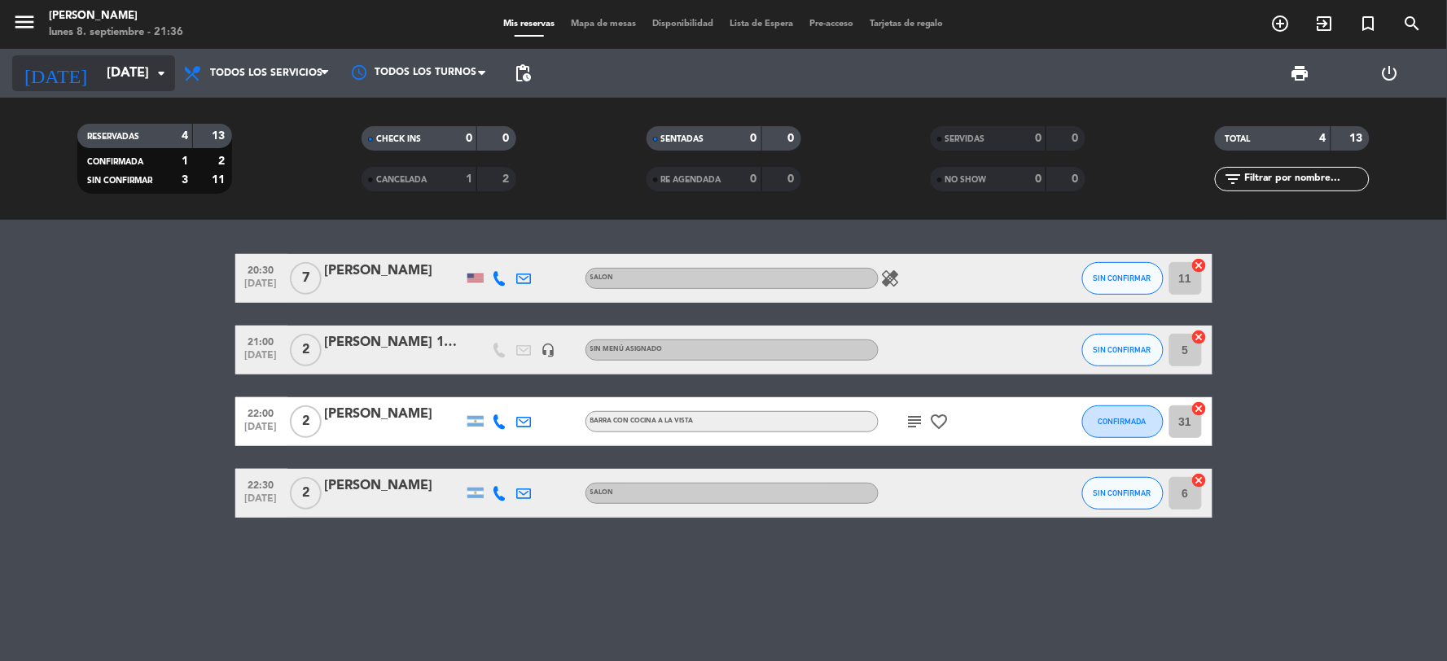
click at [112, 83] on input "[DATE]" at bounding box center [185, 74] width 173 height 32
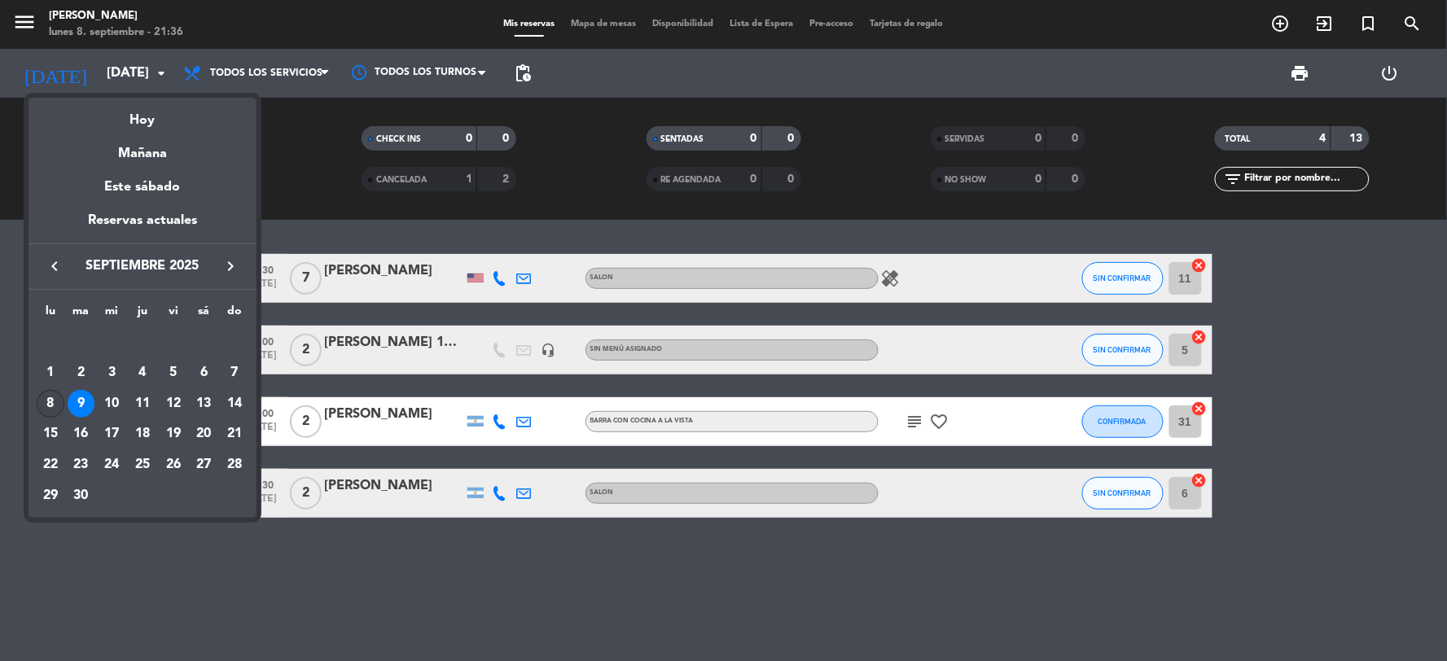
click at [50, 400] on div "8" at bounding box center [51, 404] width 28 height 28
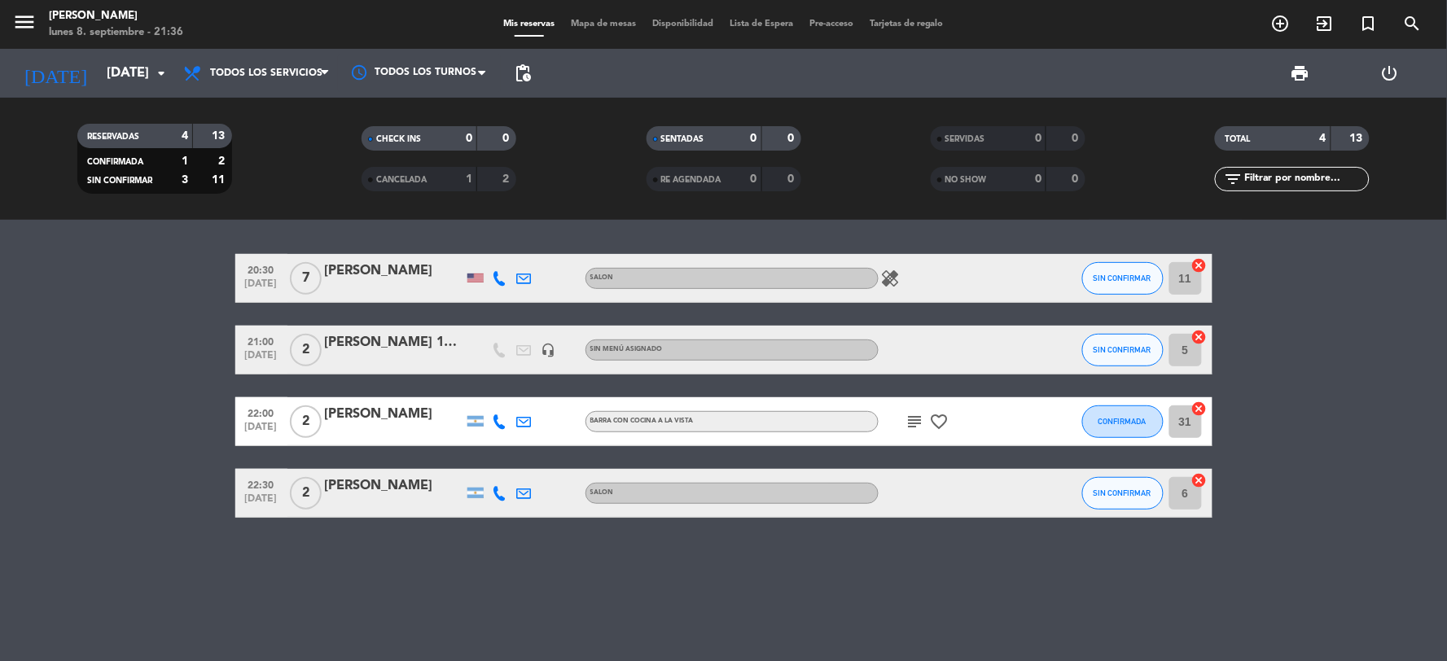
type input "[DATE]"
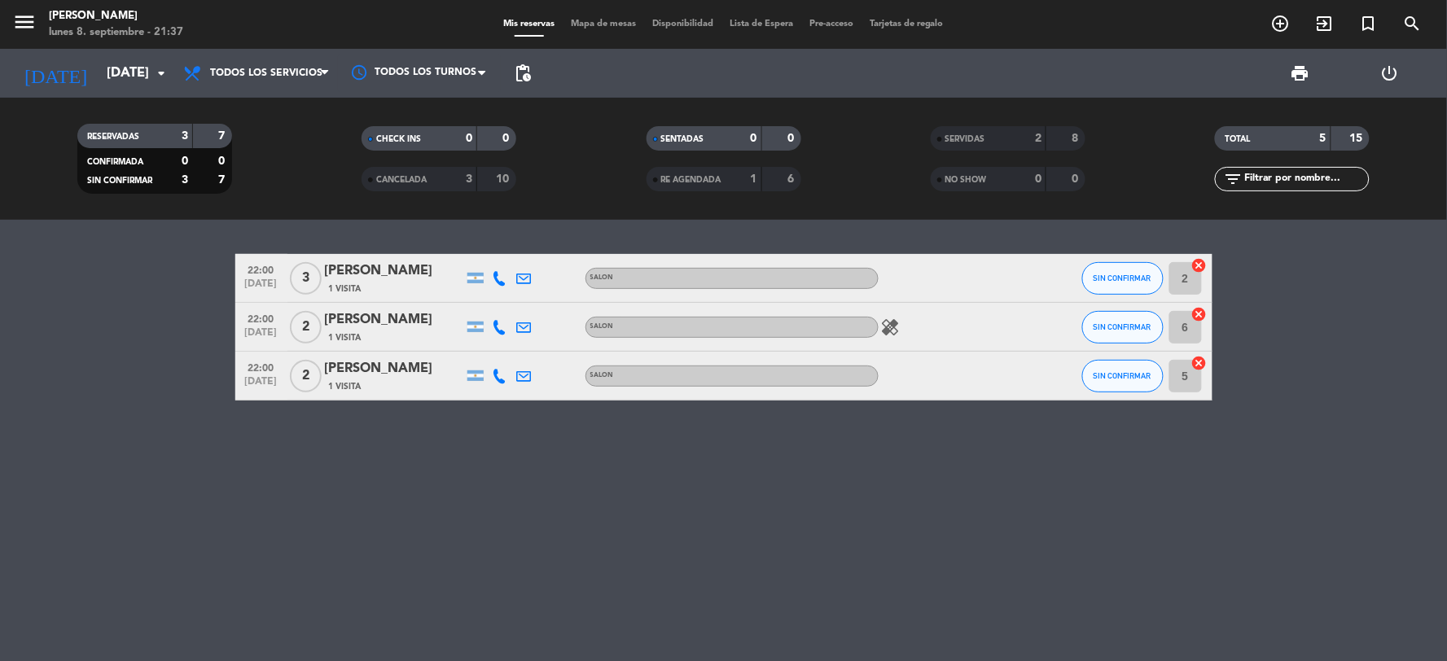
click at [899, 329] on icon "healing" at bounding box center [891, 328] width 20 height 20
click at [1142, 336] on button "SIN CONFIRMAR" at bounding box center [1122, 327] width 81 height 33
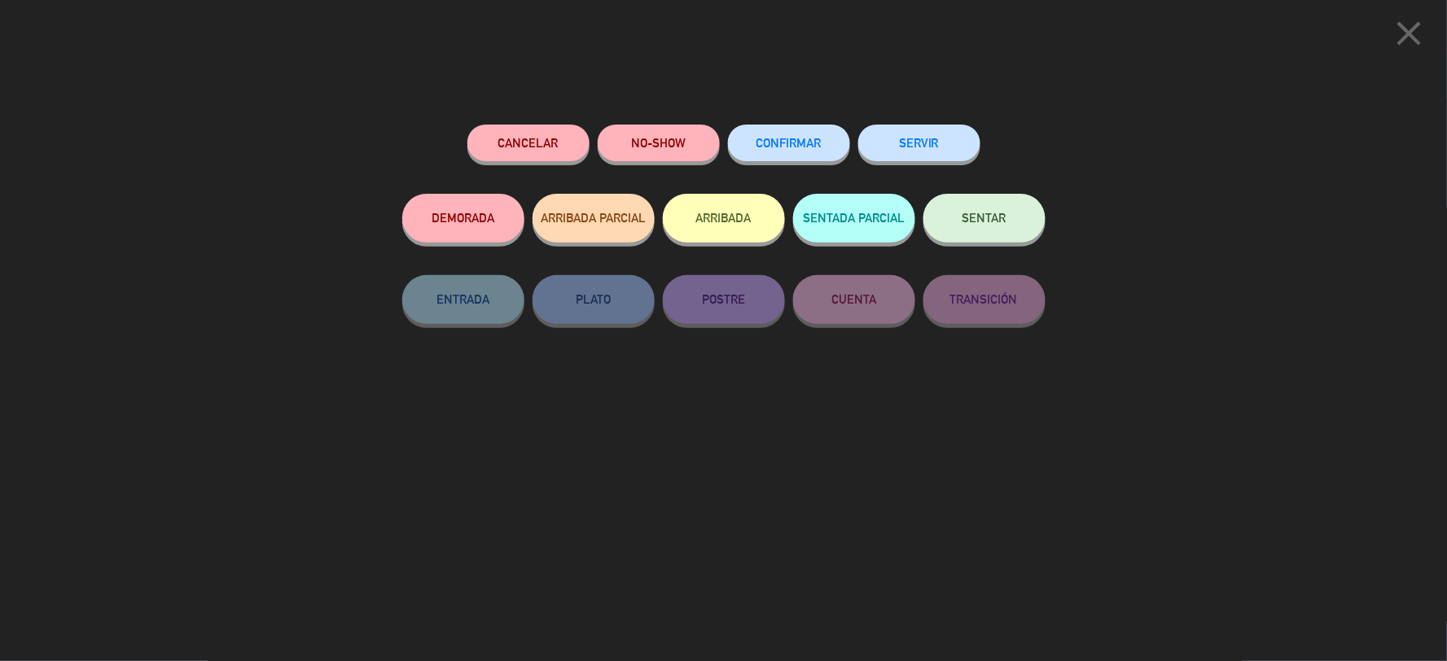
click at [828, 147] on button "CONFIRMAR" at bounding box center [789, 143] width 122 height 37
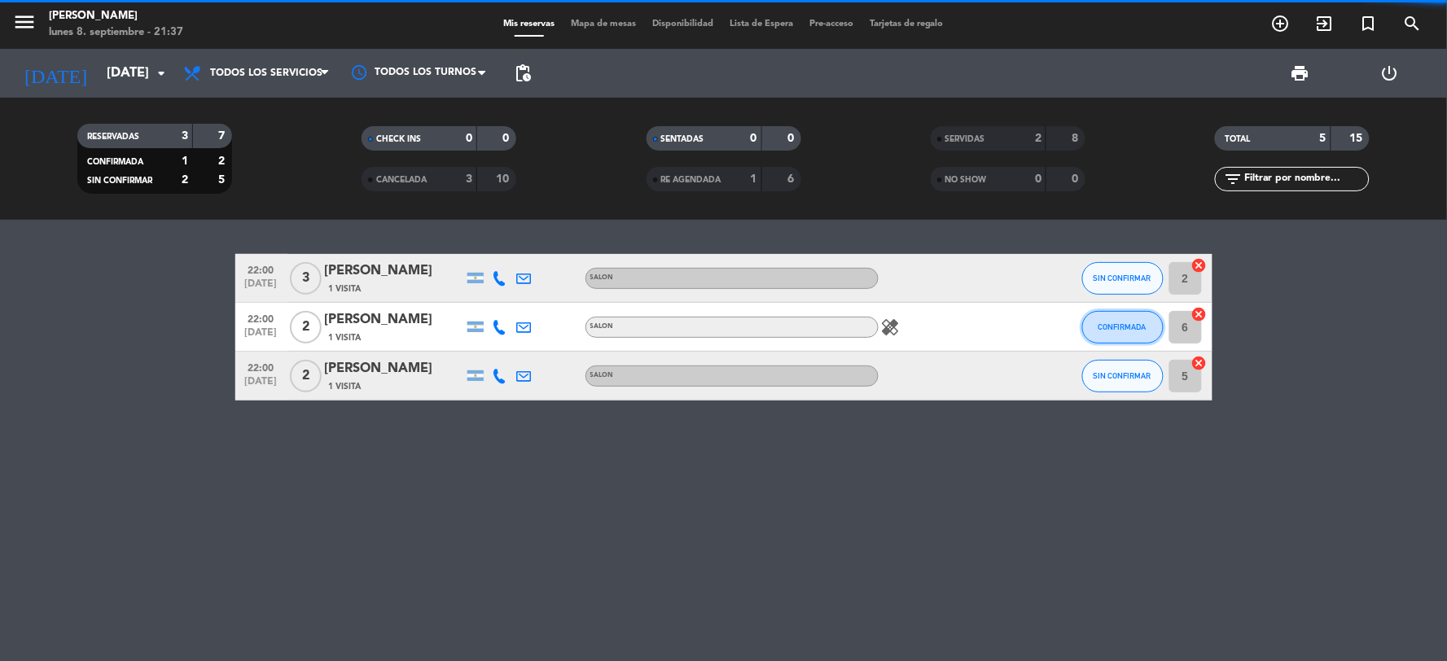
click at [1112, 322] on span "CONFIRMADA" at bounding box center [1123, 326] width 48 height 9
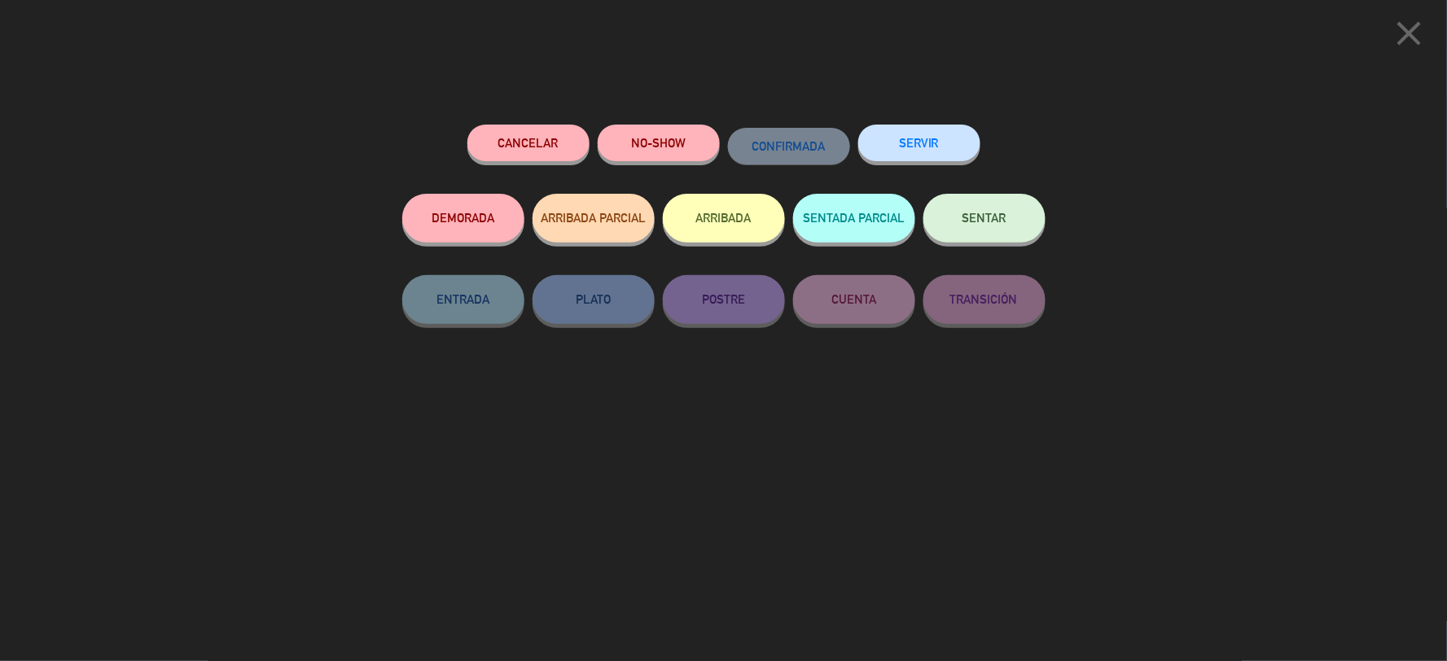
click at [945, 149] on button "SERVIR" at bounding box center [919, 143] width 122 height 37
